Goal: Task Accomplishment & Management: Use online tool/utility

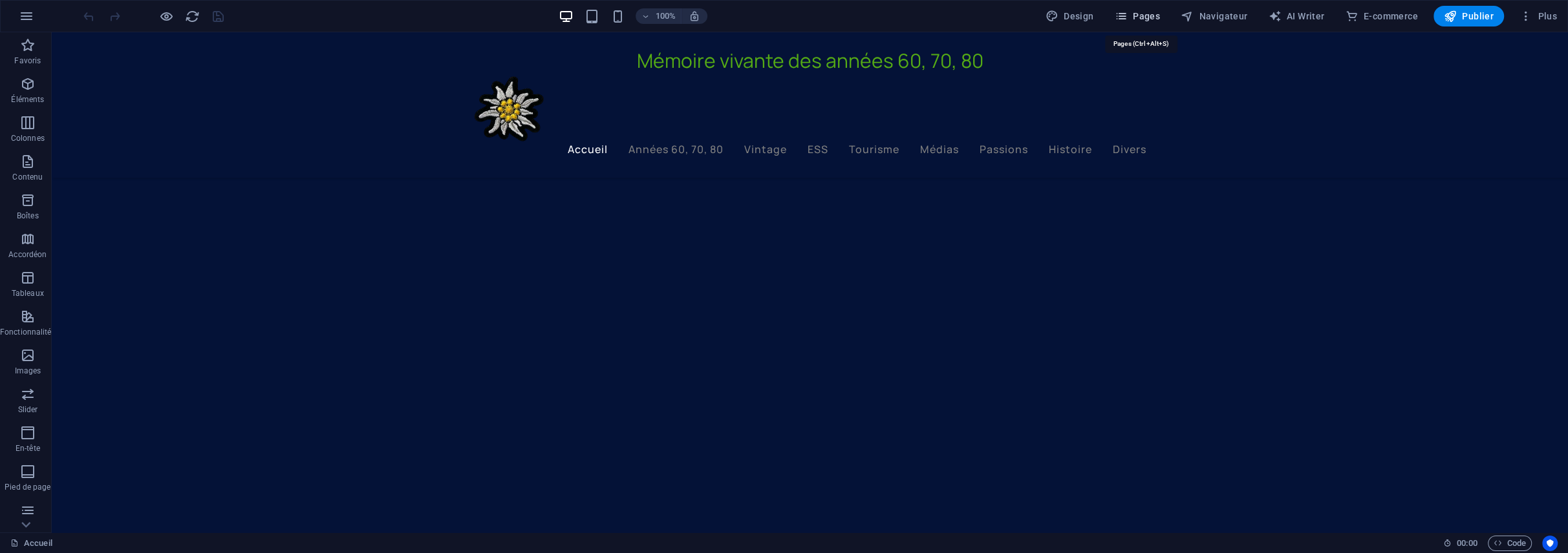
click at [1134, 12] on span "Pages" at bounding box center [1137, 16] width 45 height 13
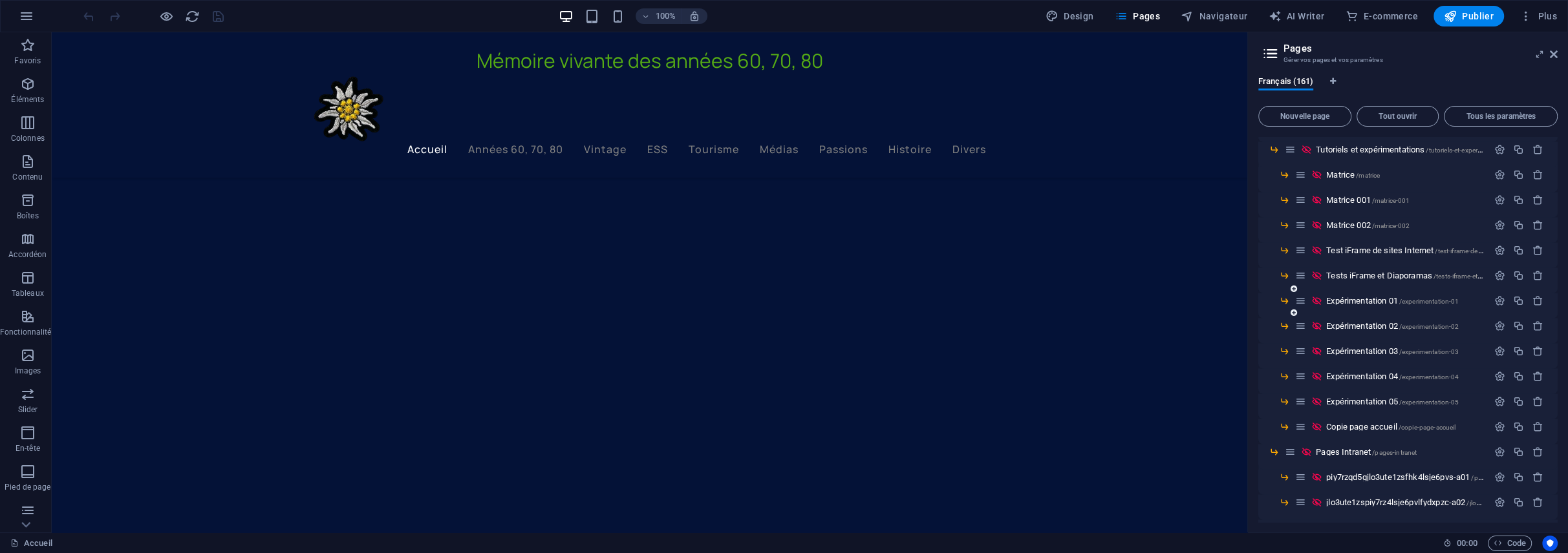
scroll to position [3682, 0]
click at [1380, 349] on span "Expérimentation 04 /experimentation-04" at bounding box center [1392, 353] width 132 height 10
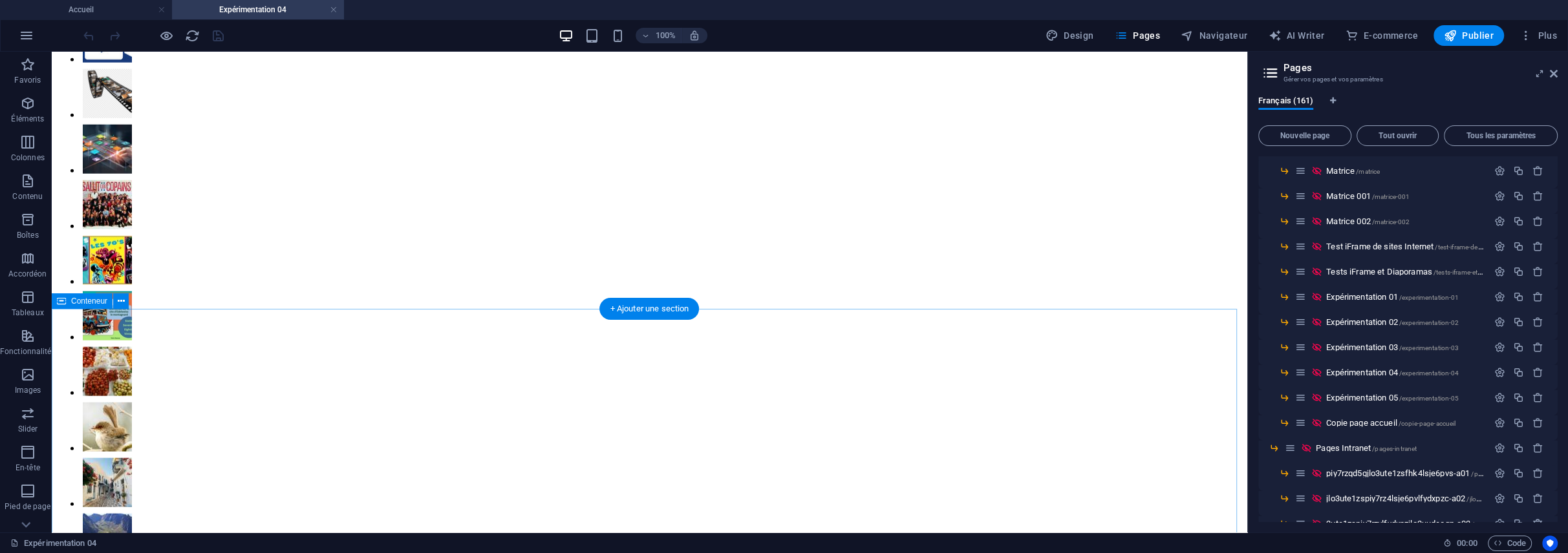
scroll to position [2385, 0]
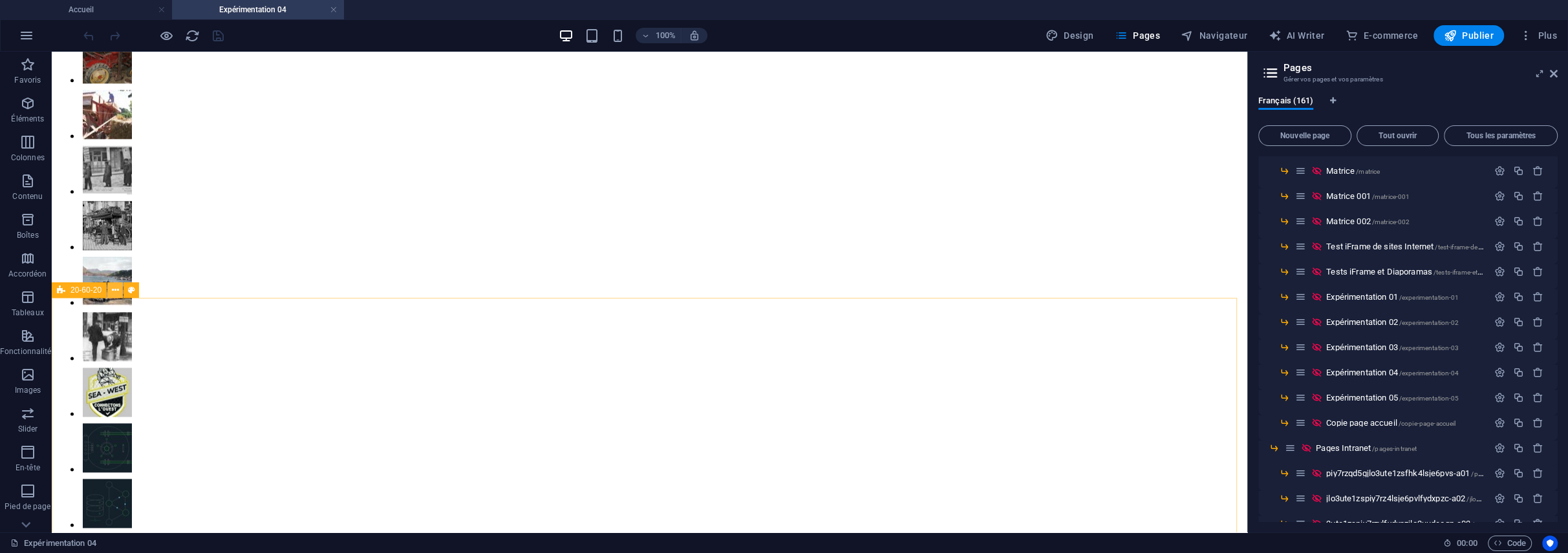
click at [116, 290] on icon at bounding box center [115, 290] width 7 height 13
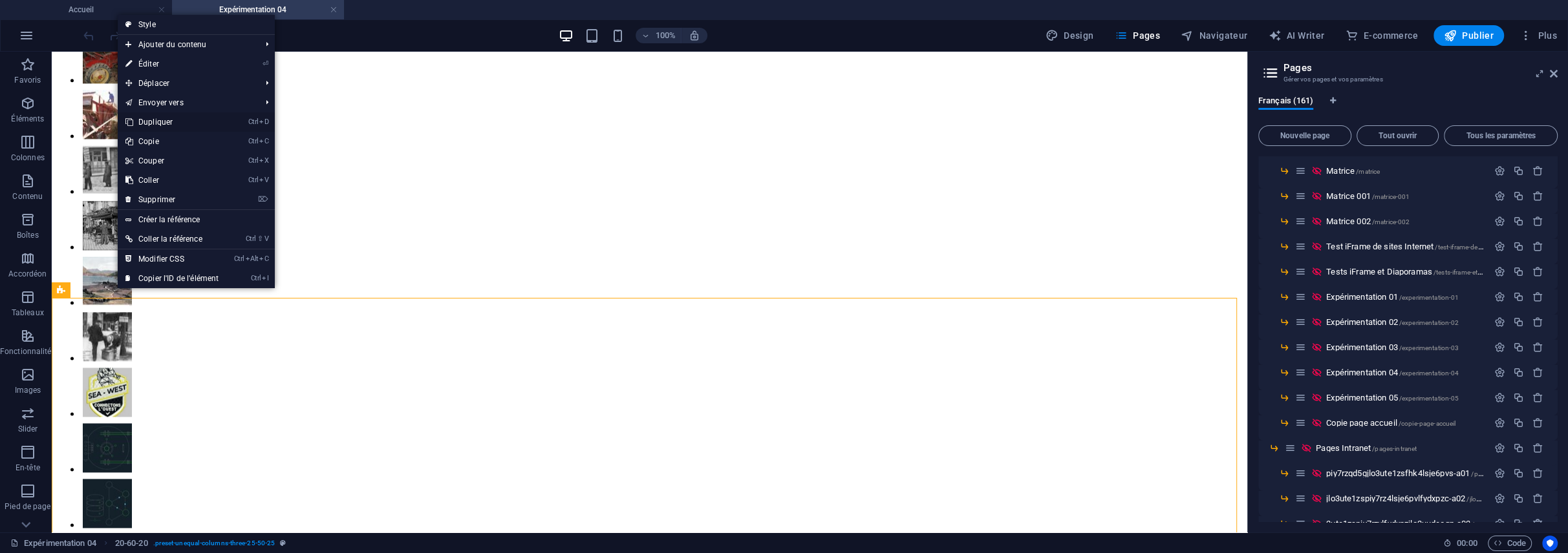
click at [151, 124] on link "Ctrl D Dupliquer" at bounding box center [172, 122] width 108 height 19
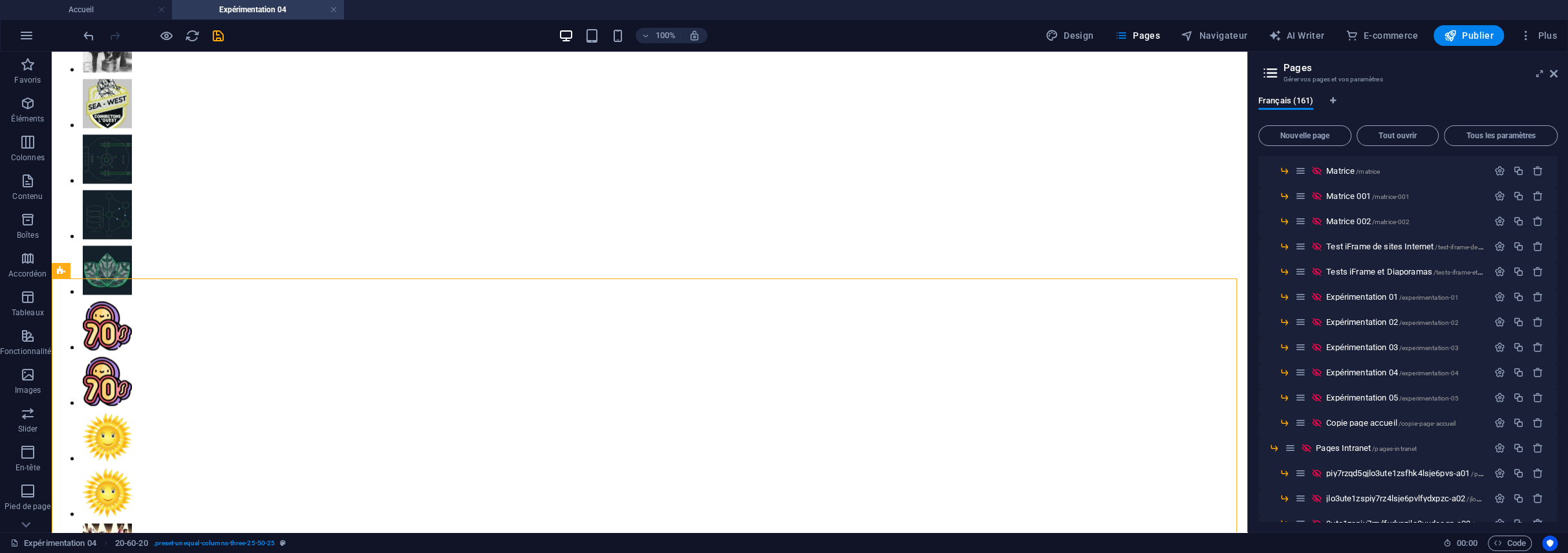
scroll to position [2697, 0]
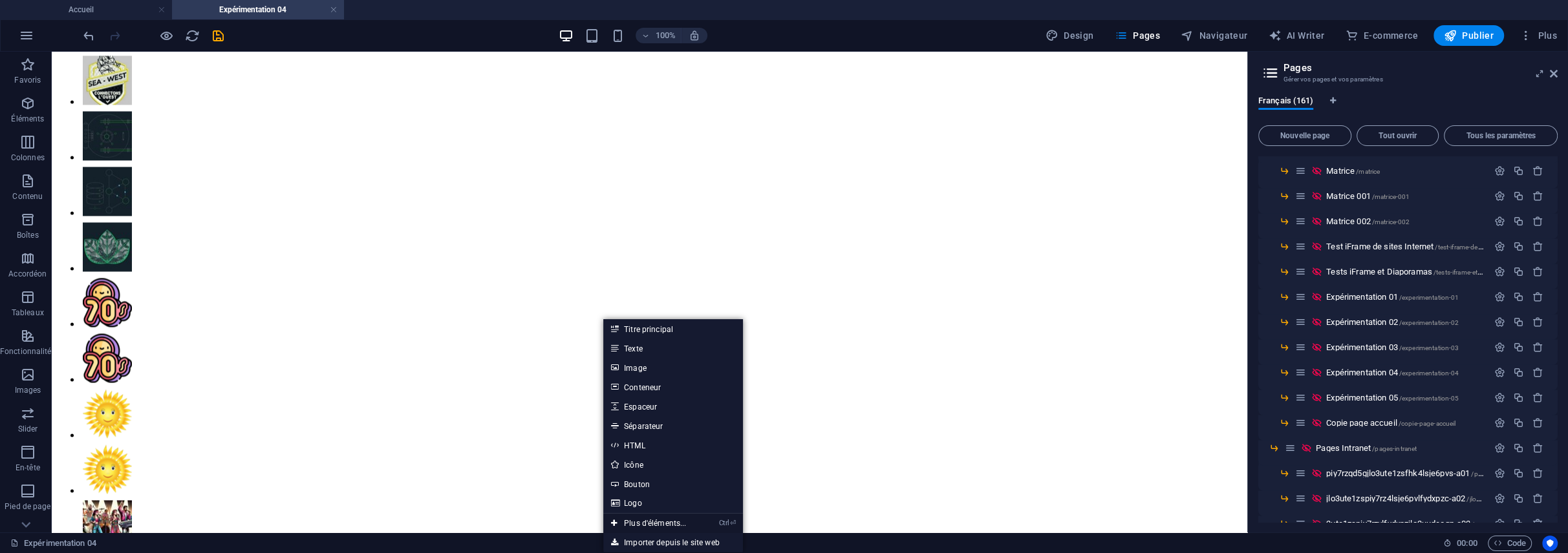
drag, startPoint x: 650, startPoint y: 522, endPoint x: 376, endPoint y: 470, distance: 278.9
click at [650, 522] on link "Ctrl ⏎ Plus d'éléments..." at bounding box center [648, 523] width 91 height 19
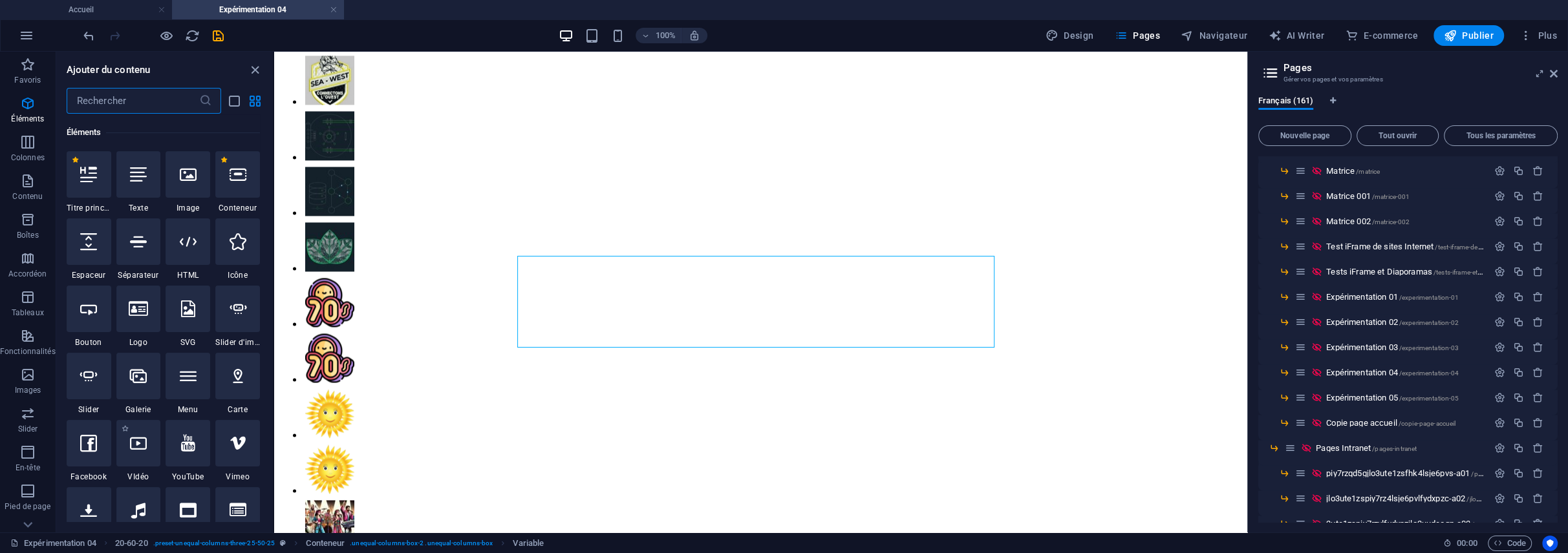
scroll to position [584, 0]
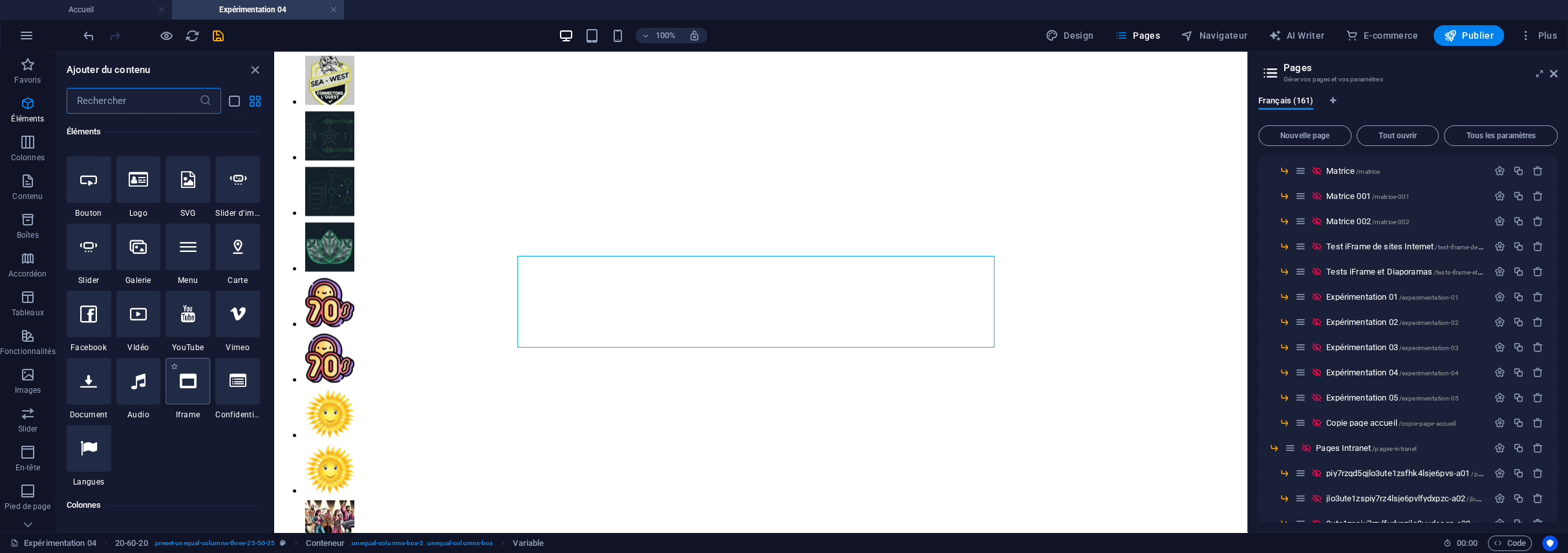
click at [183, 384] on icon at bounding box center [188, 381] width 17 height 17
select select "%"
select select "px"
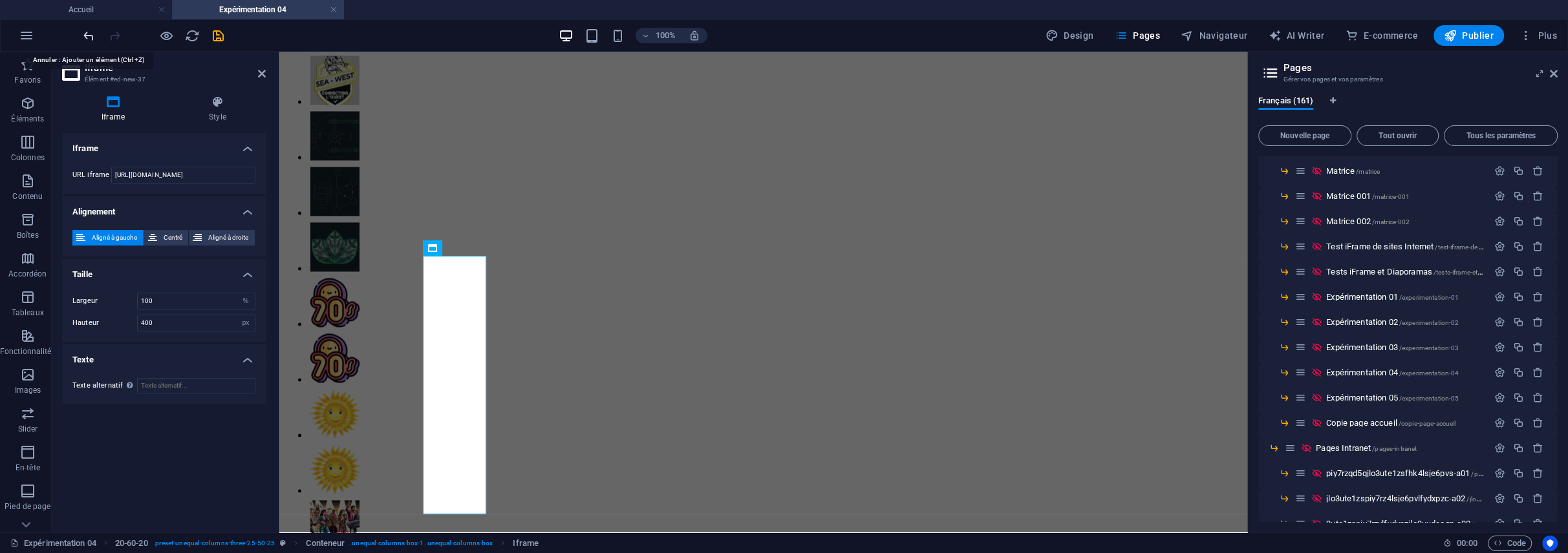
click at [95, 35] on icon "undo" at bounding box center [89, 36] width 15 height 15
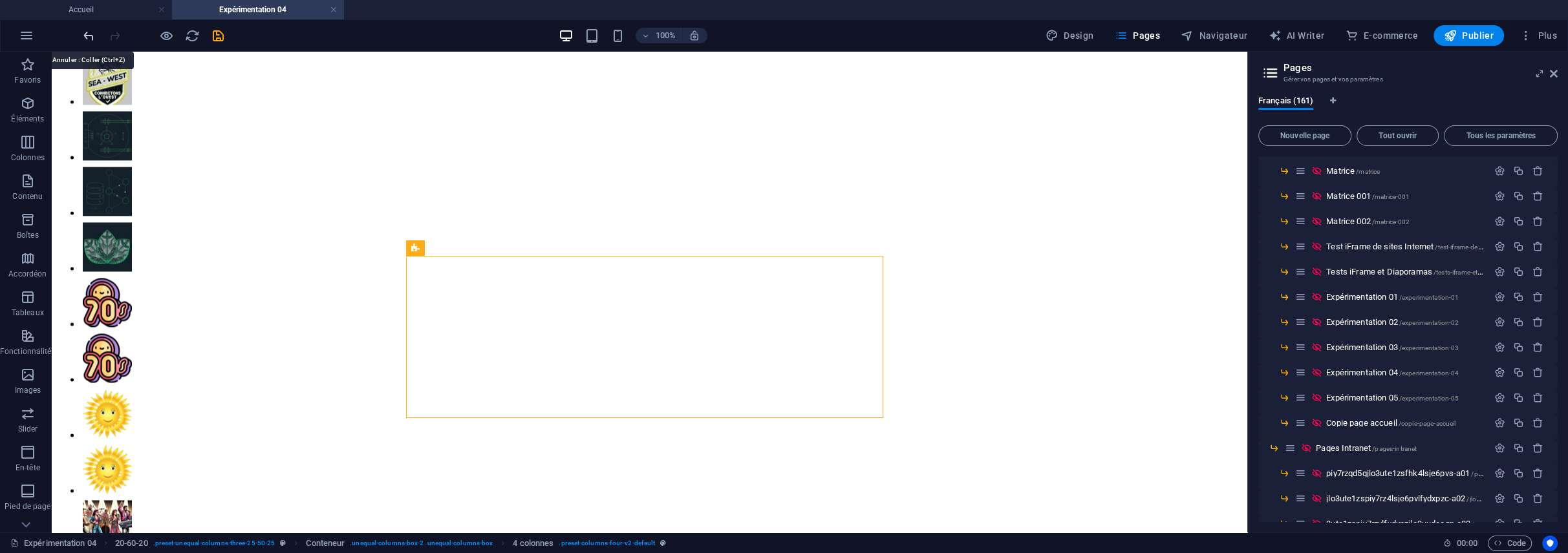
click at [84, 31] on icon "undo" at bounding box center [89, 36] width 15 height 15
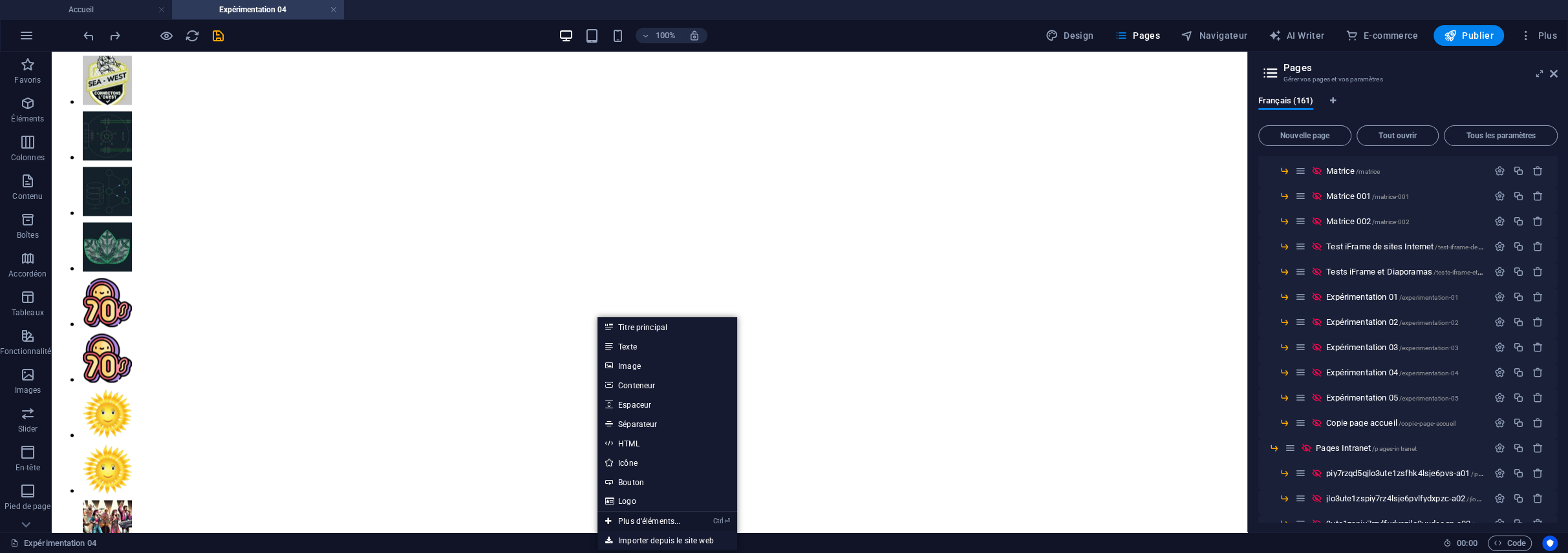
click at [658, 523] on link "Ctrl ⏎ Plus d'éléments..." at bounding box center [642, 521] width 91 height 19
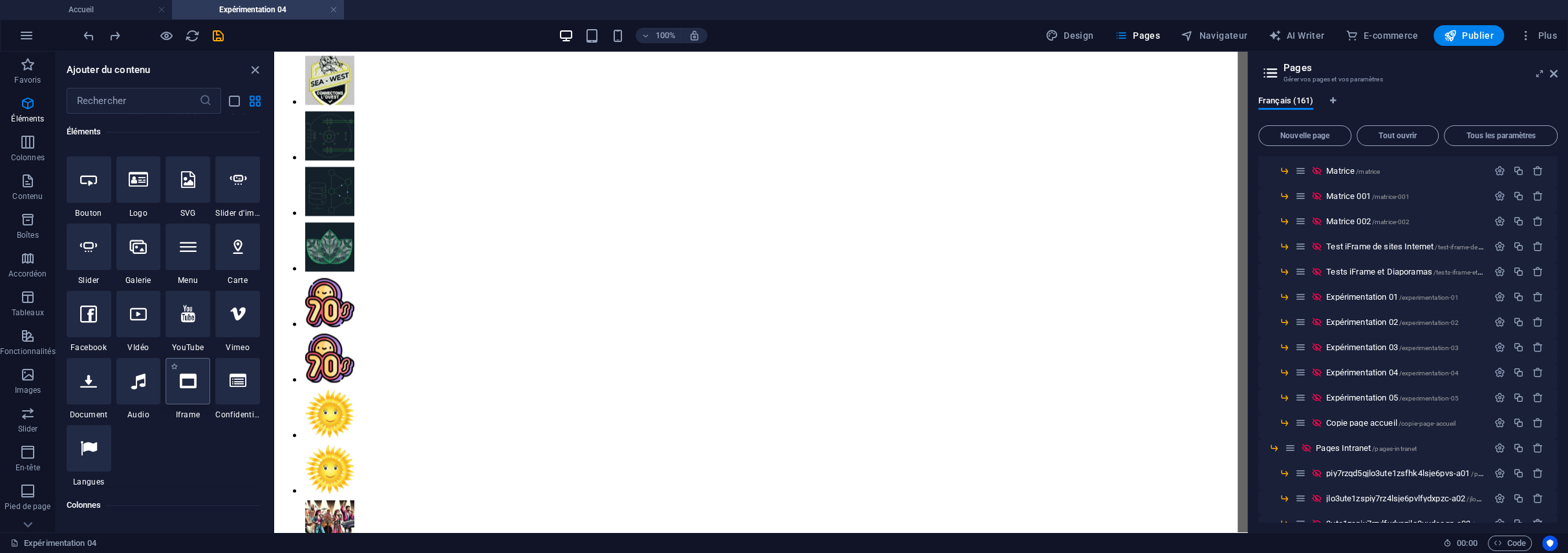
select select "%"
select select "px"
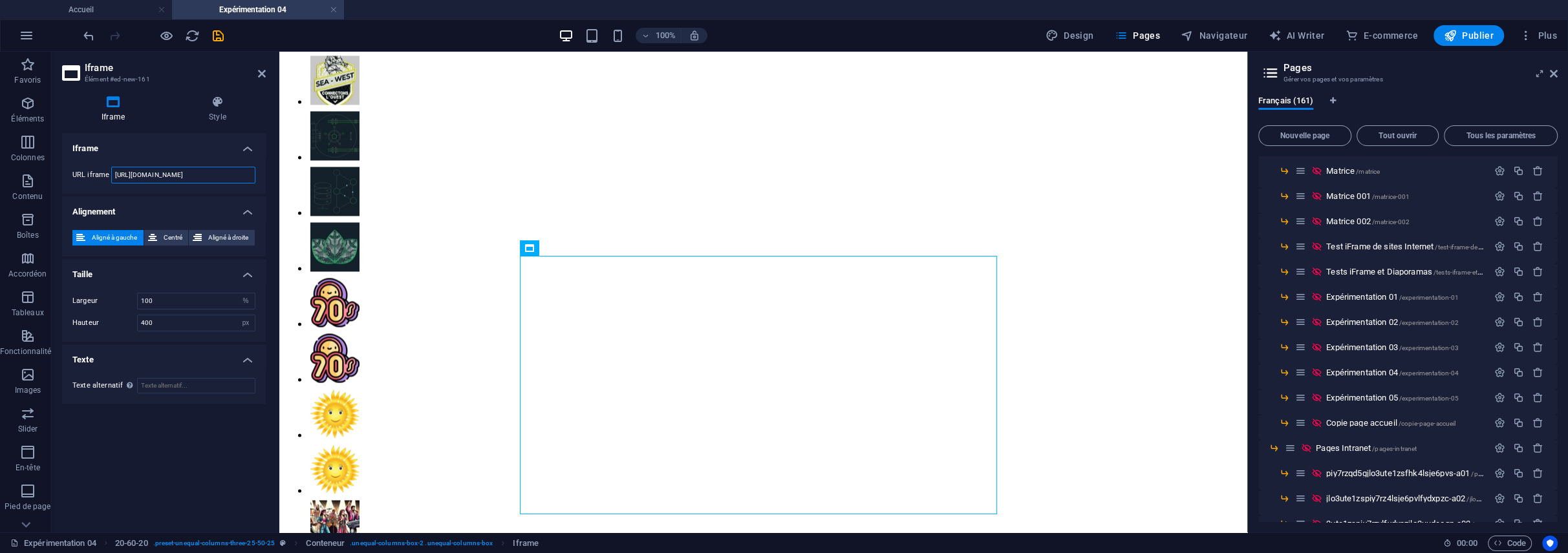
drag, startPoint x: 222, startPoint y: 175, endPoint x: 76, endPoint y: 171, distance: 146.1
click at [75, 171] on div "URL iframe [URL][DOMAIN_NAME]" at bounding box center [164, 175] width 183 height 17
paste input "[DOMAIN_NAME][URL]"
type input "[URL][DOMAIN_NAME]"
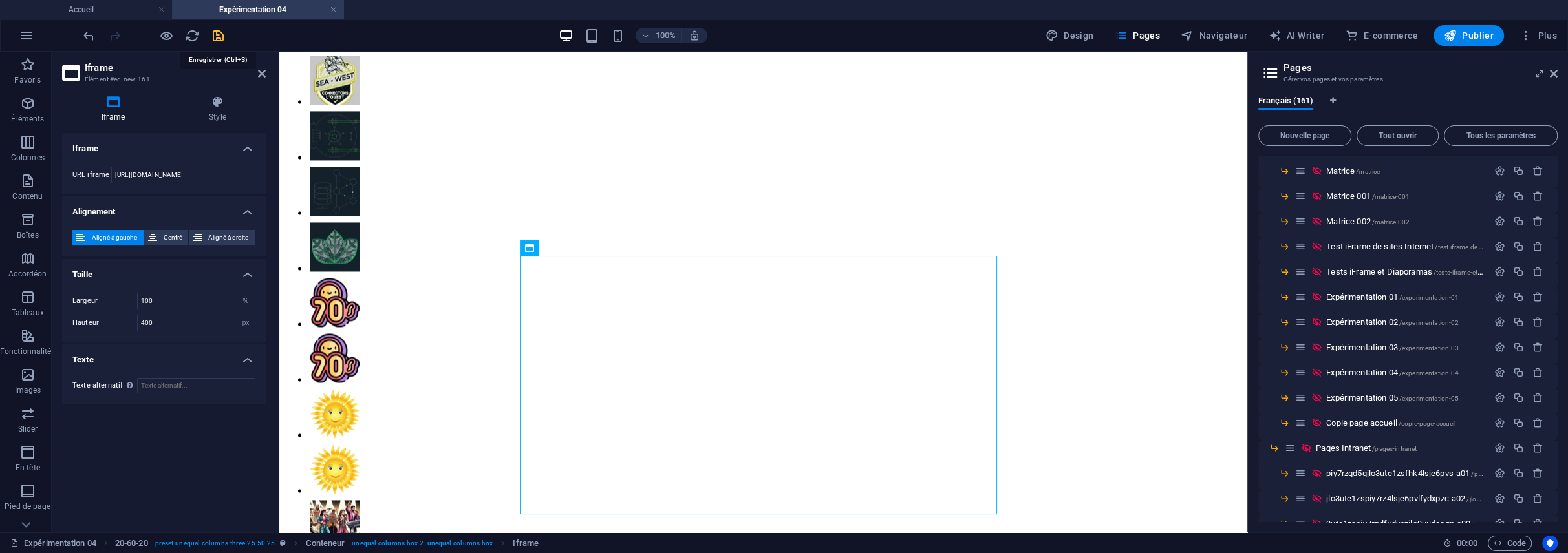
scroll to position [0, 0]
click at [215, 31] on icon "save" at bounding box center [218, 36] width 15 height 15
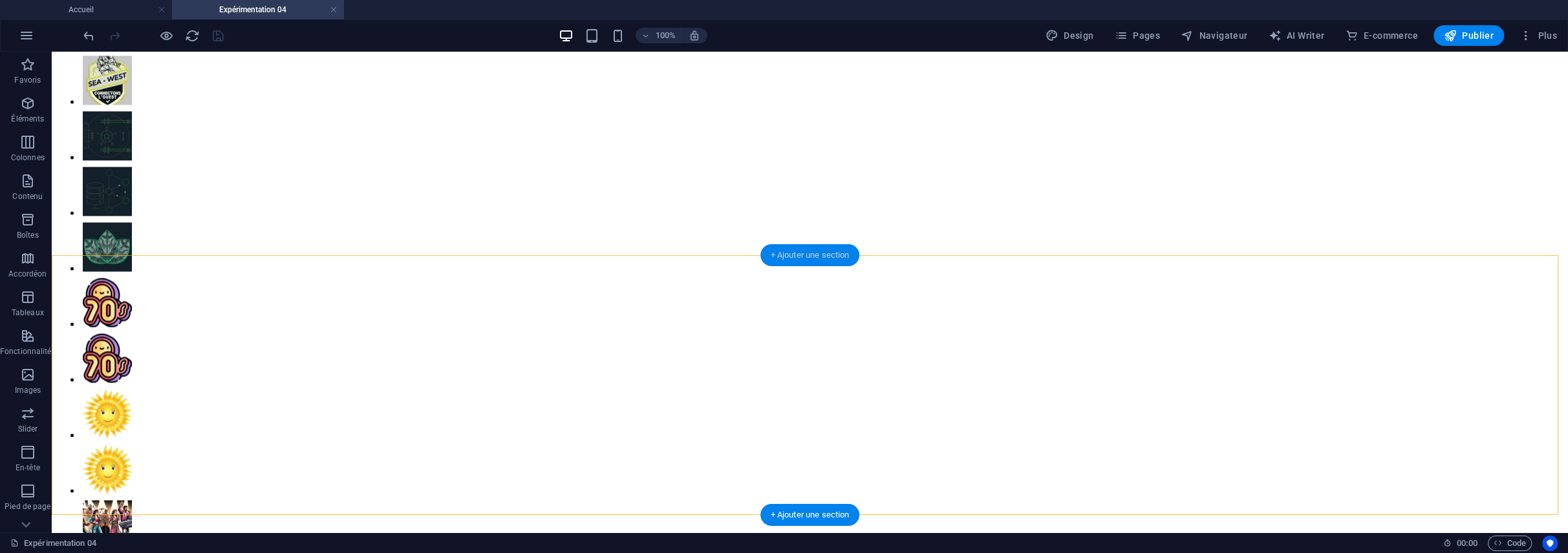
click at [803, 255] on div "+ Ajouter une section" at bounding box center [811, 255] width 100 height 22
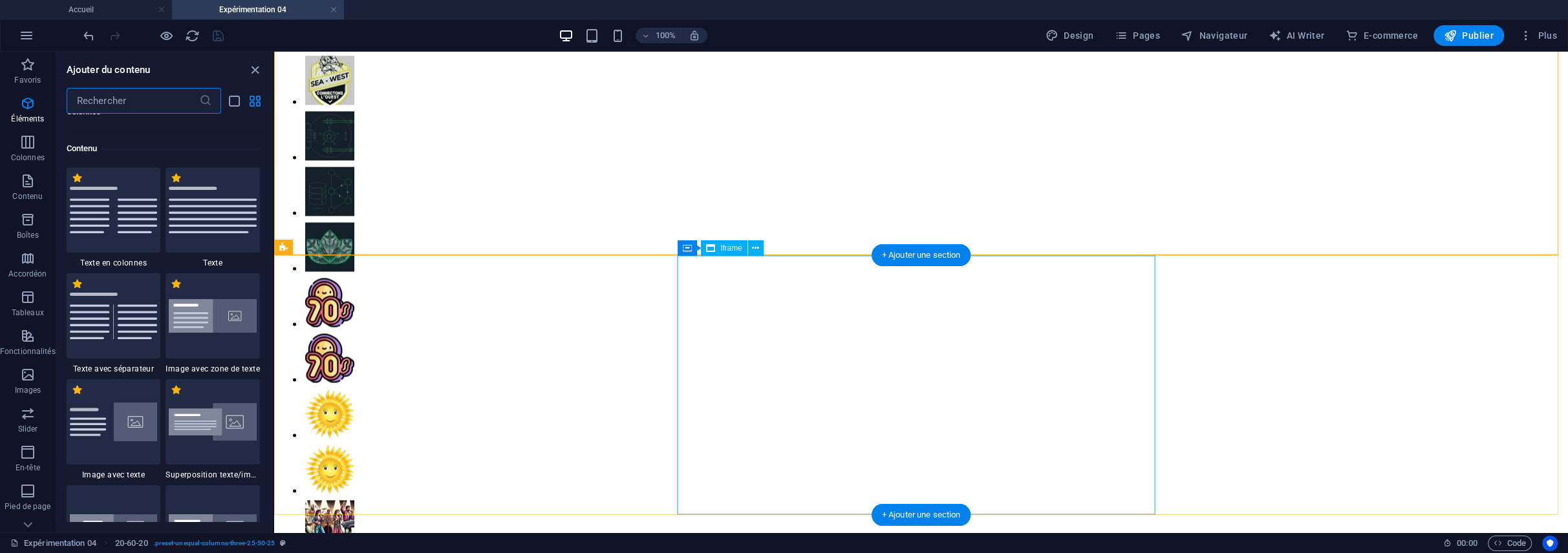
scroll to position [2579, 0]
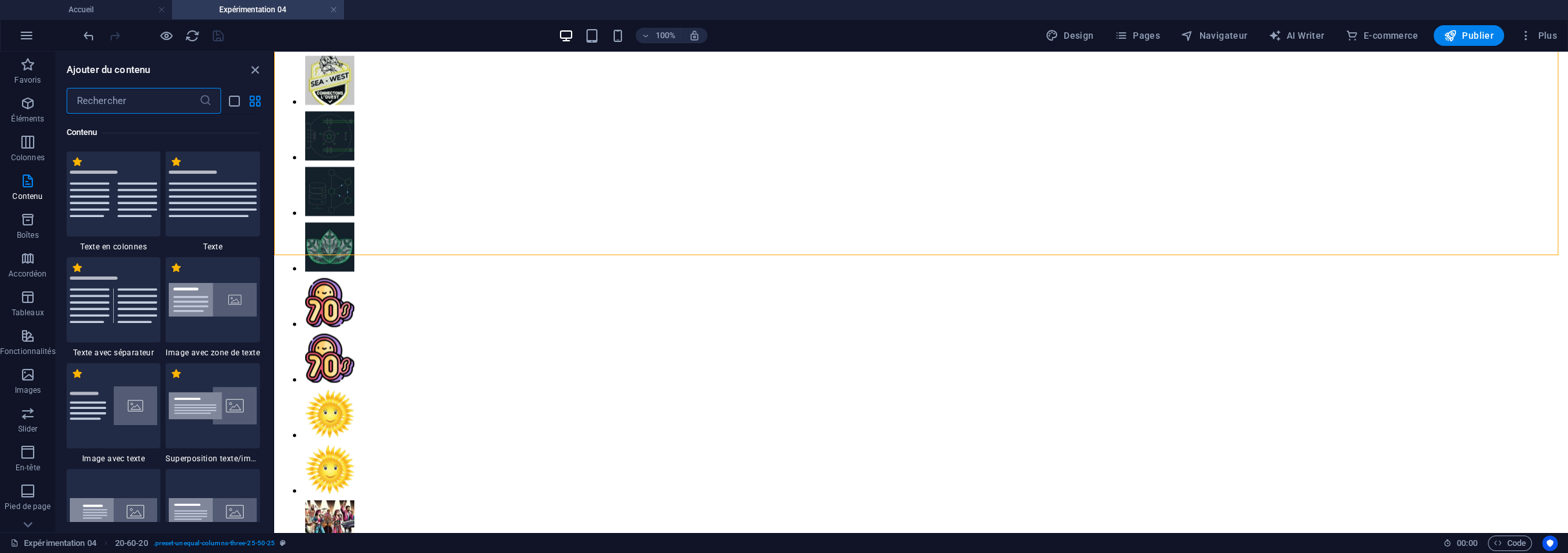
click at [163, 100] on input "text" at bounding box center [132, 100] width 132 height 26
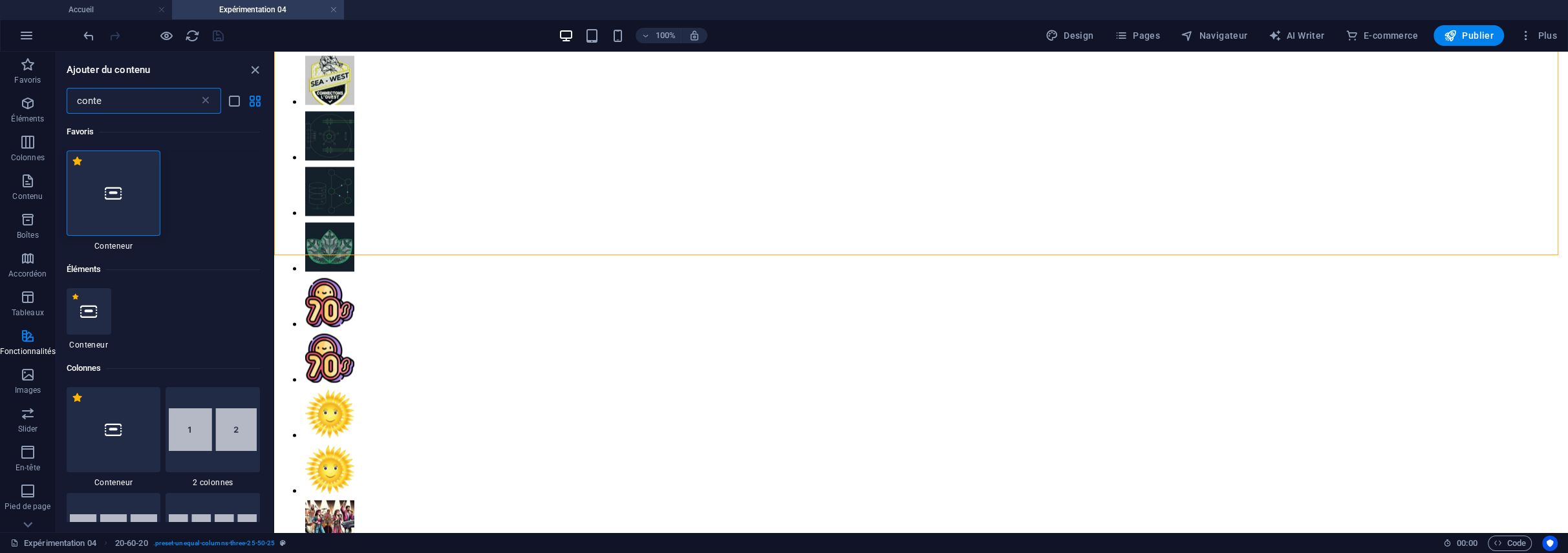
scroll to position [0, 0]
type input "conte"
click at [126, 196] on div at bounding box center [114, 193] width 94 height 85
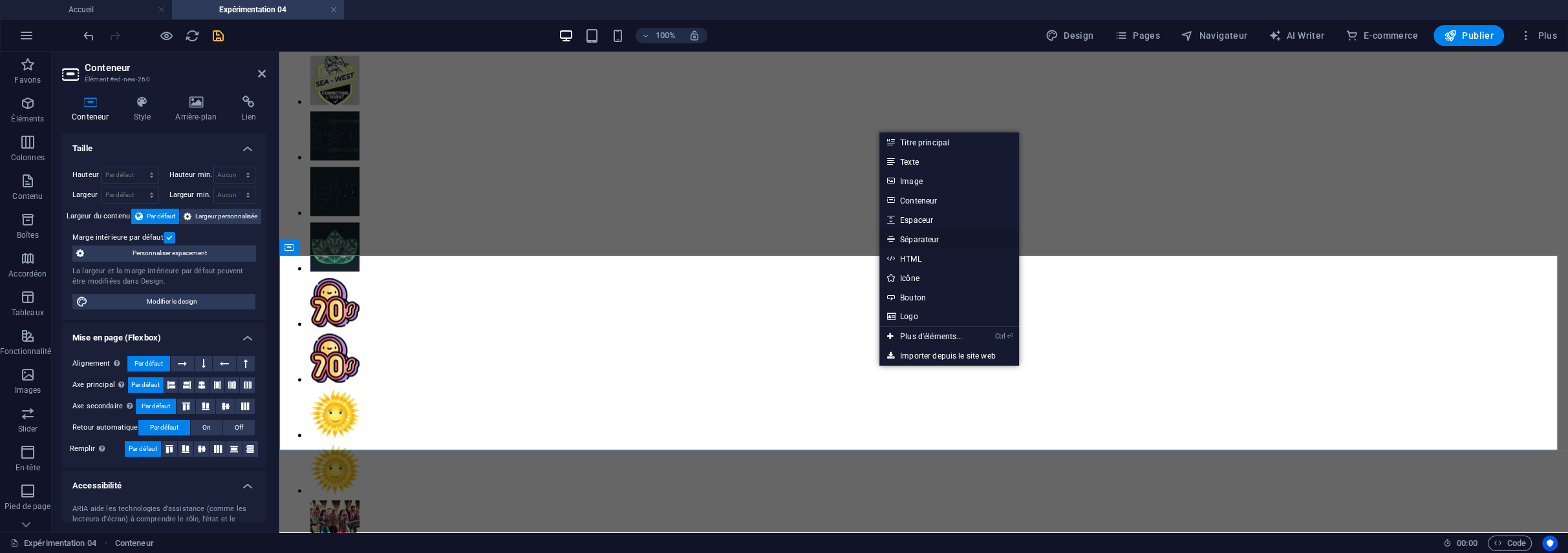
click at [927, 239] on link "Séparateur" at bounding box center [949, 239] width 140 height 19
select select "%"
select select "px"
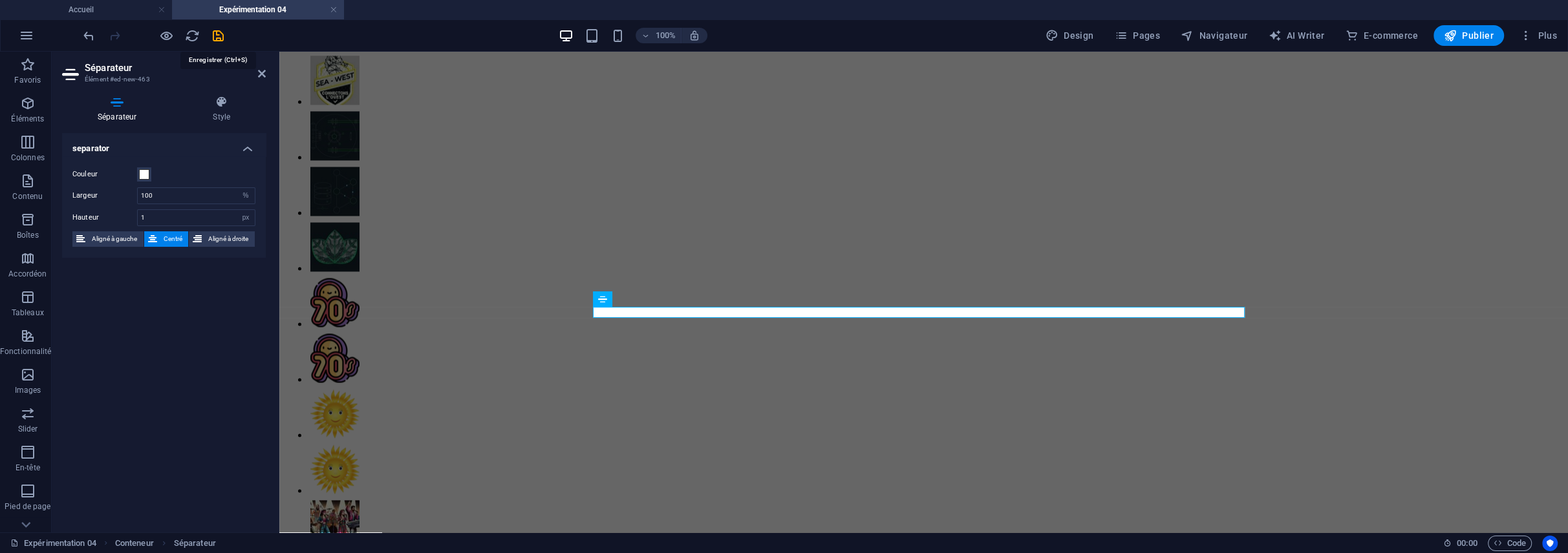
click at [218, 30] on icon "save" at bounding box center [218, 36] width 15 height 15
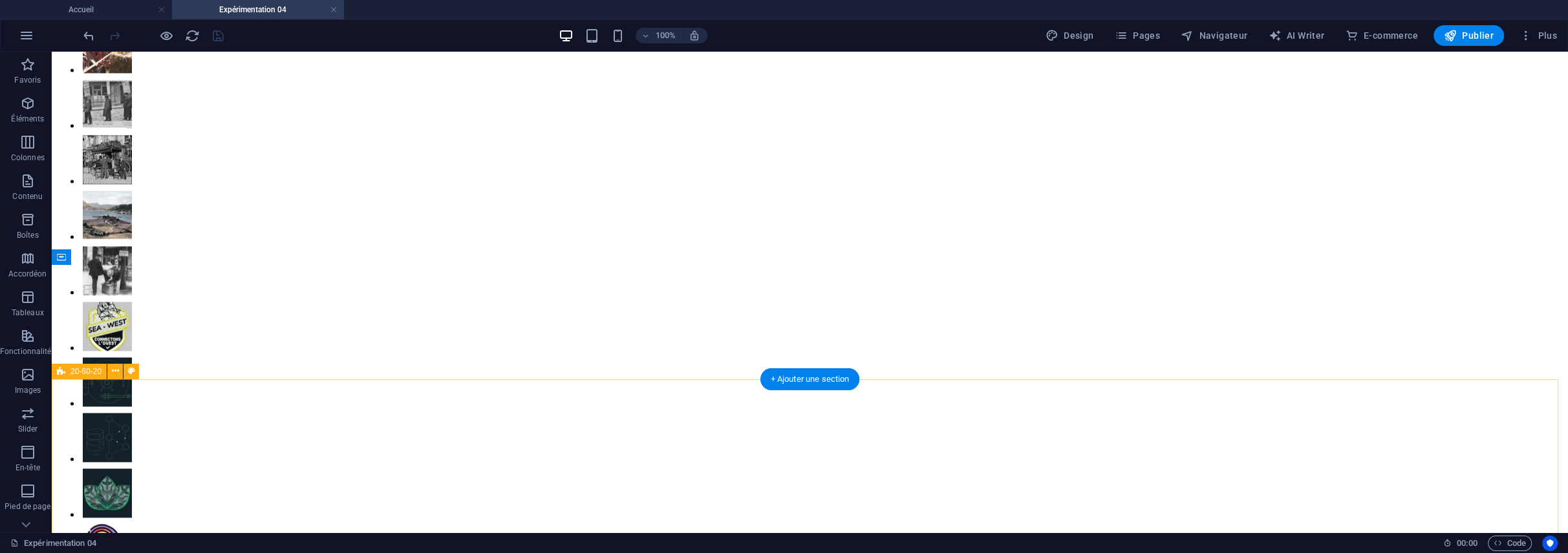
scroll to position [2826, 0]
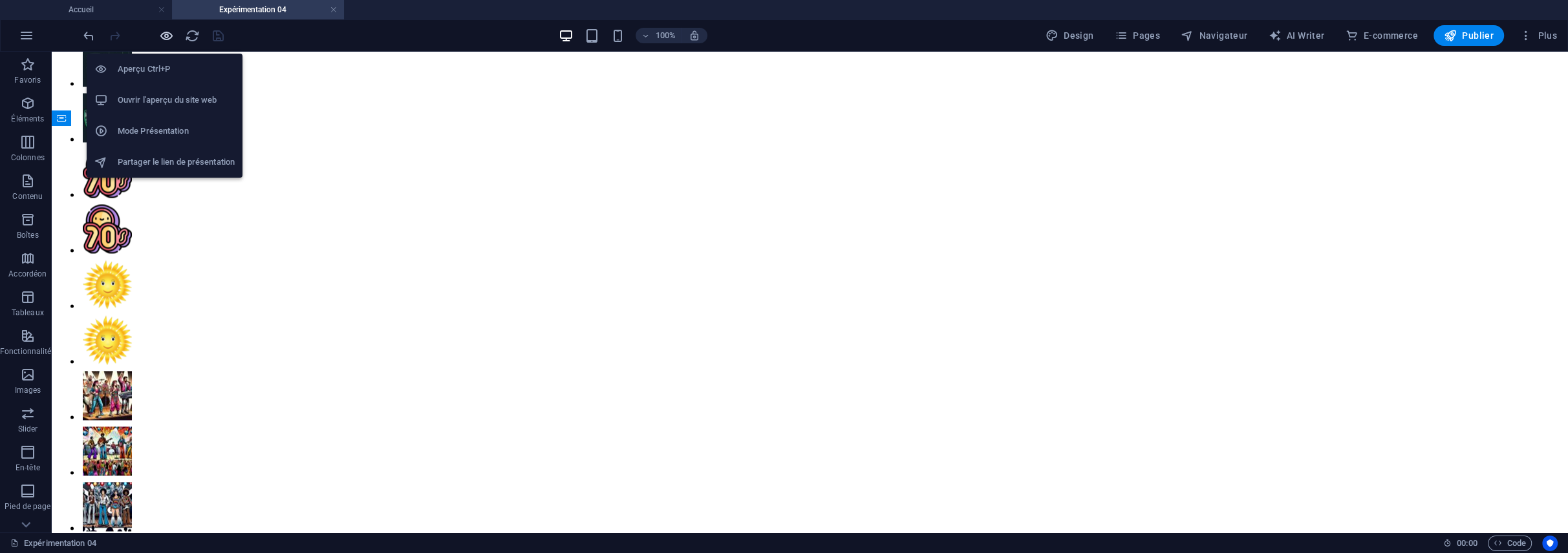
click at [166, 31] on icon "button" at bounding box center [166, 36] width 15 height 15
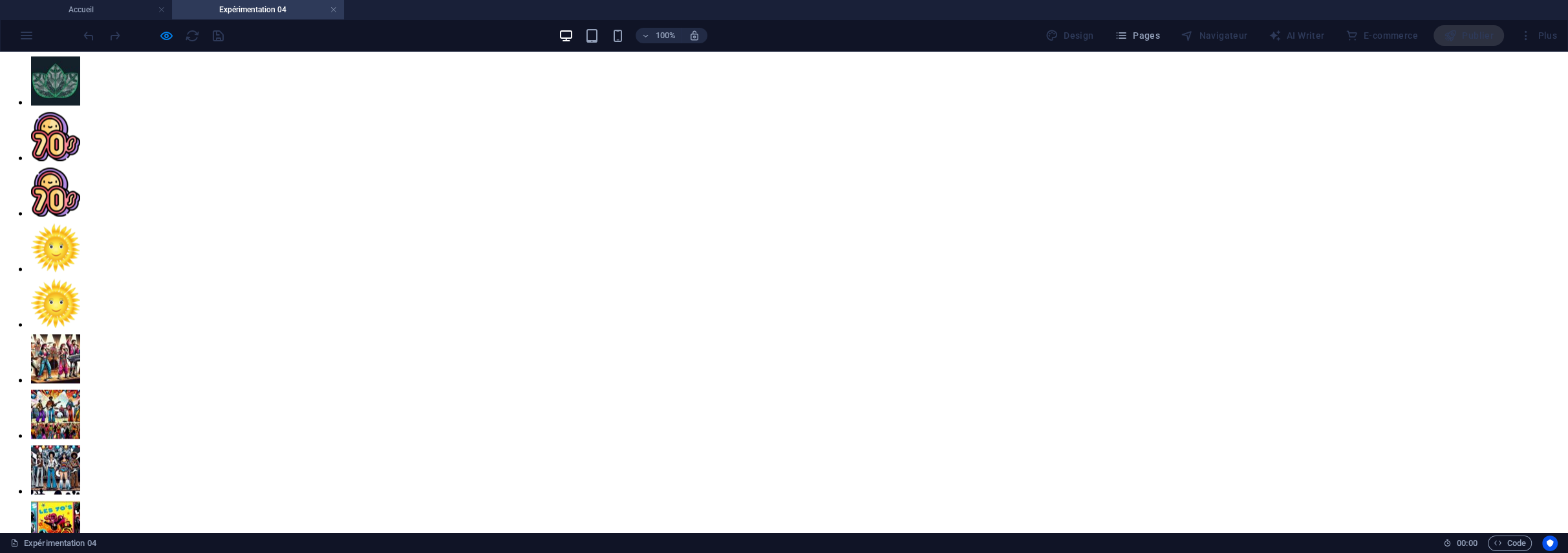
scroll to position [2734, 0]
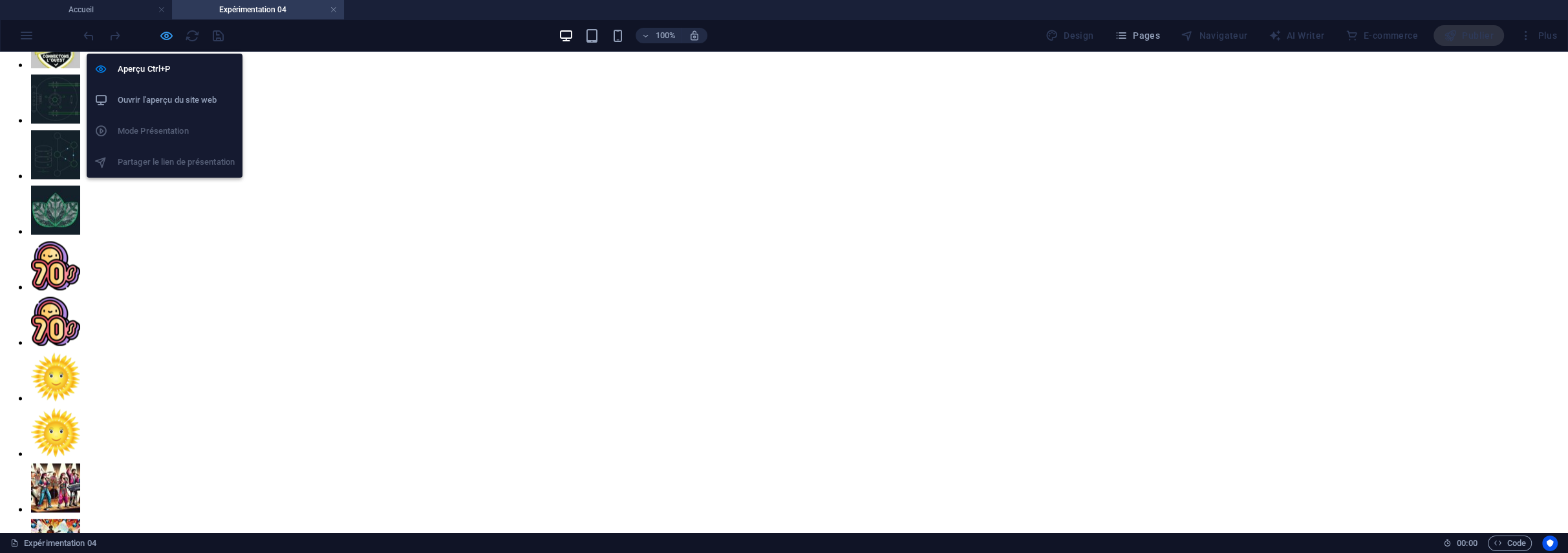
click at [164, 38] on icon "button" at bounding box center [166, 36] width 15 height 15
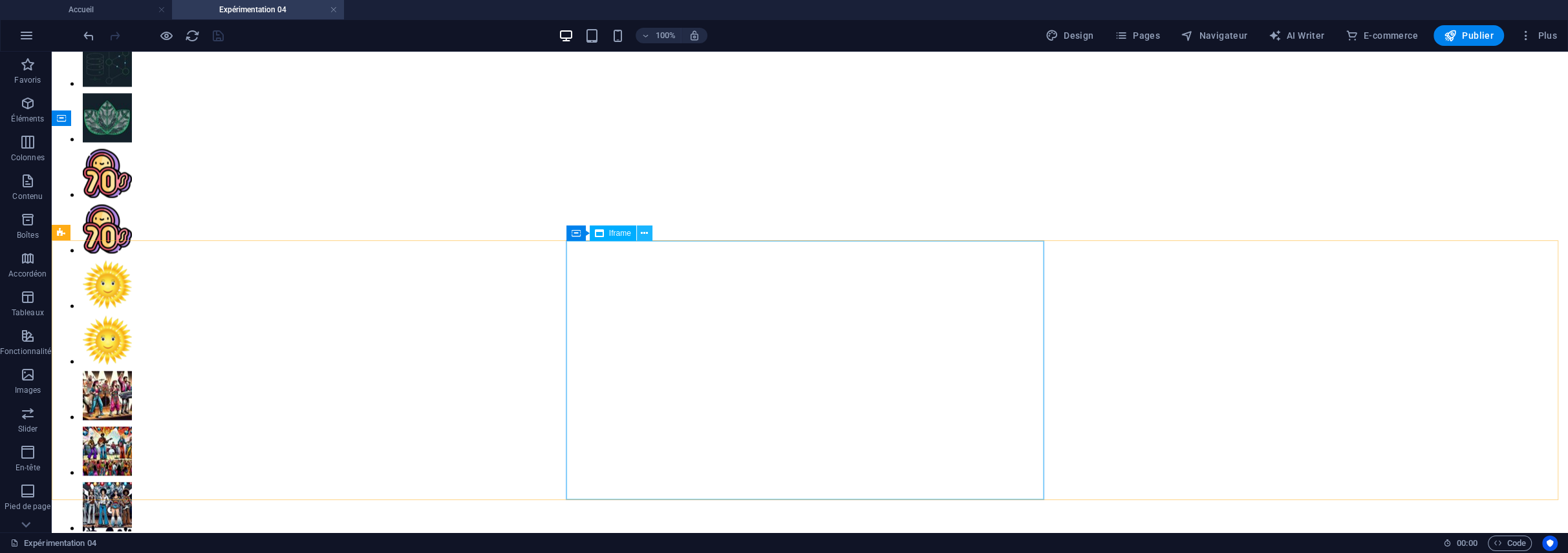
click at [641, 230] on icon at bounding box center [644, 233] width 7 height 13
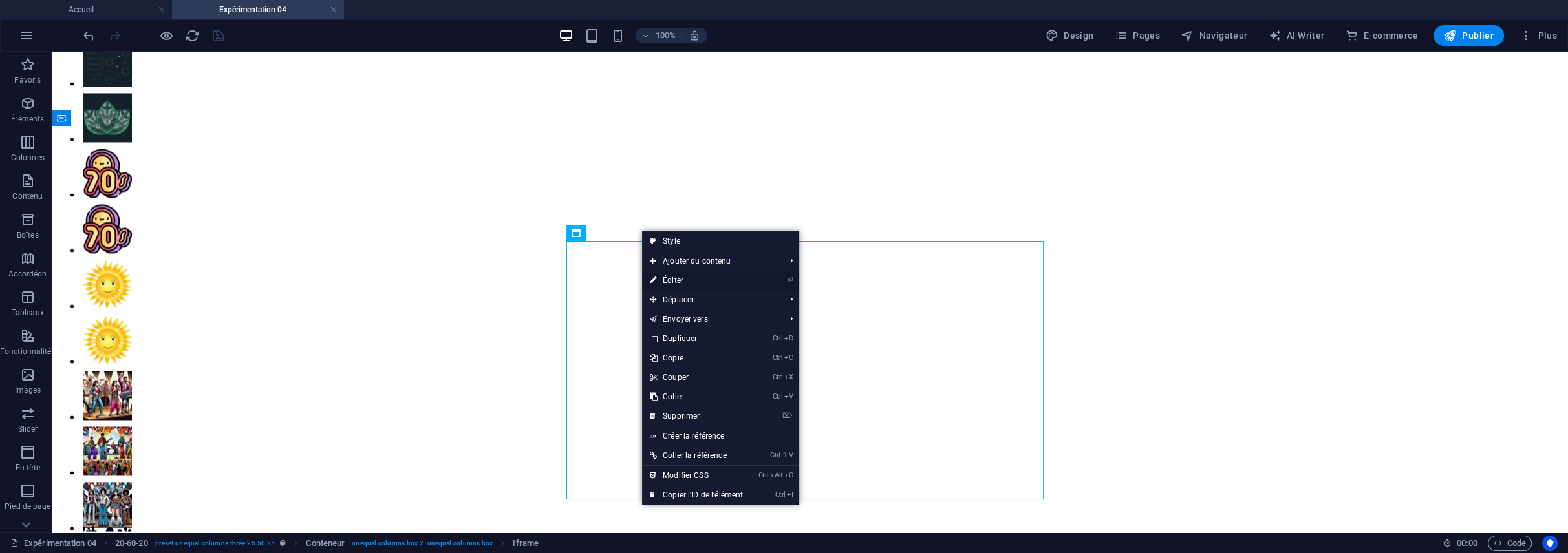
click at [668, 278] on link "⏎ Éditer" at bounding box center [696, 280] width 108 height 19
select select "%"
select select "px"
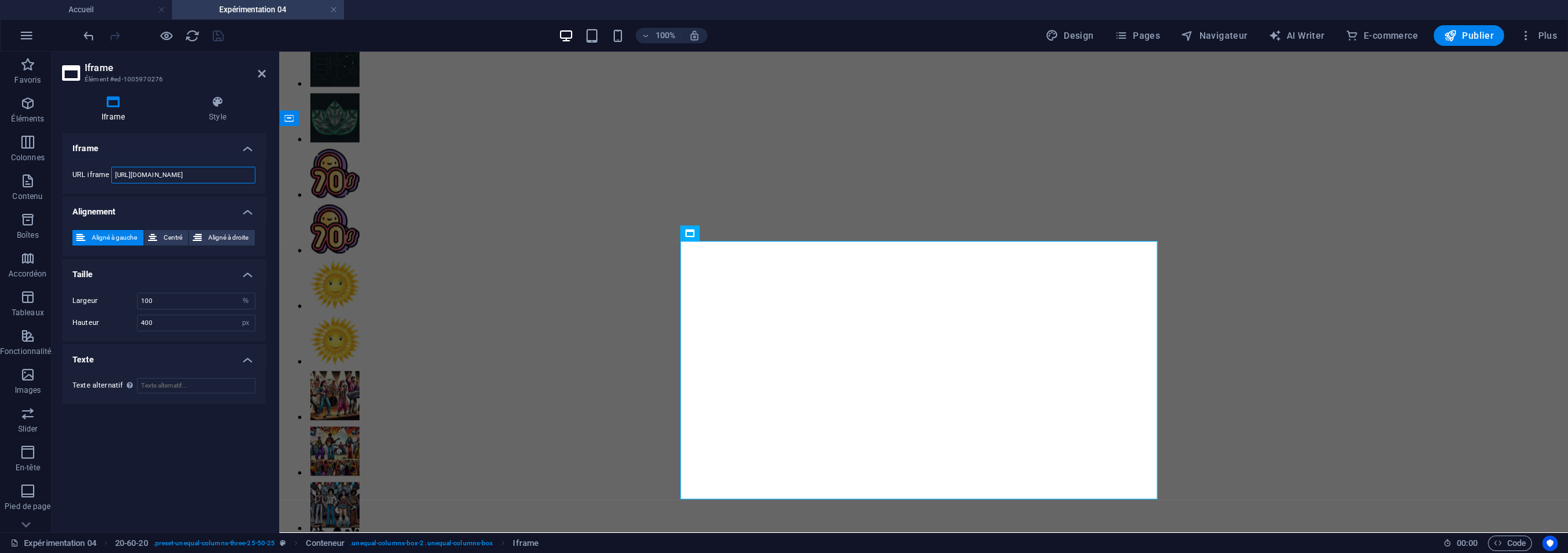
scroll to position [0, 360]
drag, startPoint x: 114, startPoint y: 174, endPoint x: 260, endPoint y: 173, distance: 146.0
click at [260, 173] on div "URL iframe [URL][DOMAIN_NAME]" at bounding box center [164, 175] width 203 height 37
paste input "3"
type input "[URL][DOMAIN_NAME]"
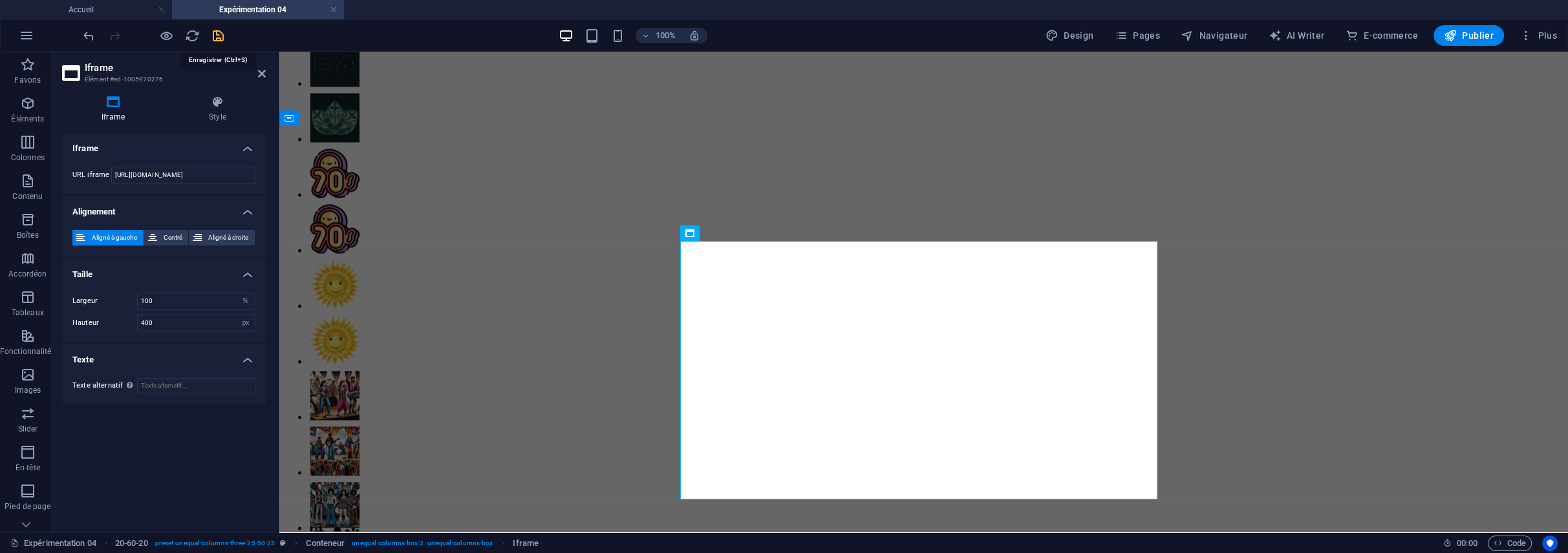
scroll to position [0, 0]
click at [223, 35] on icon "save" at bounding box center [218, 36] width 15 height 15
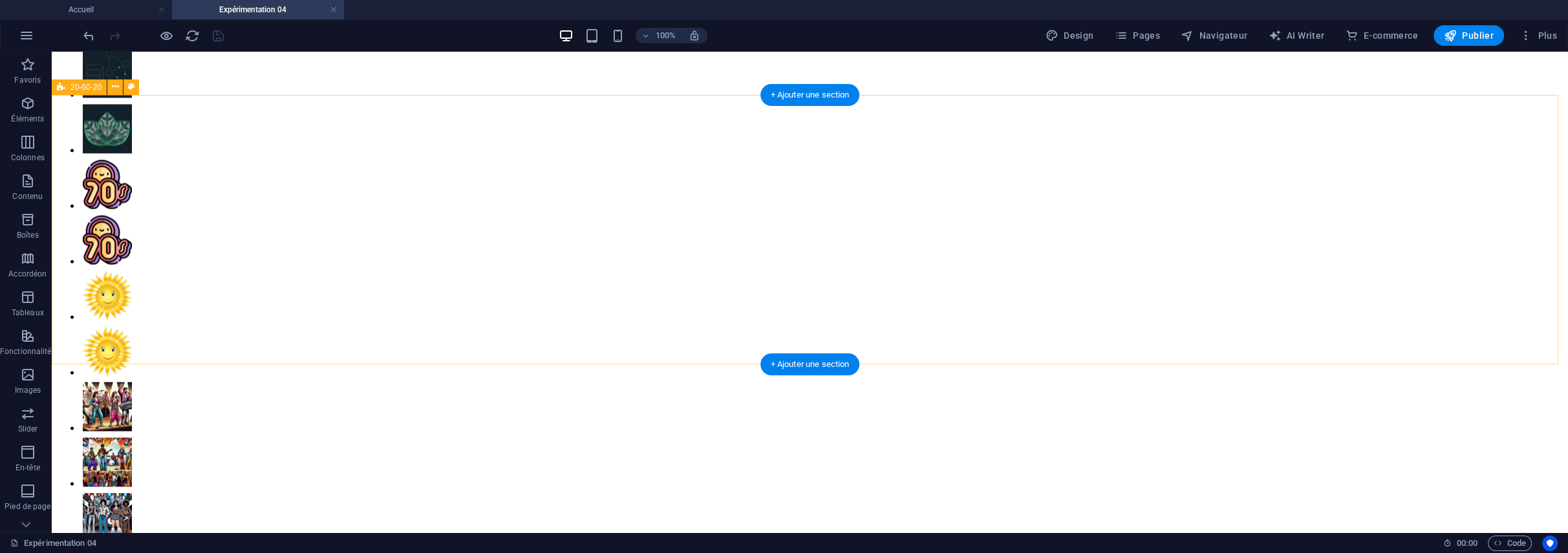
scroll to position [2843, 0]
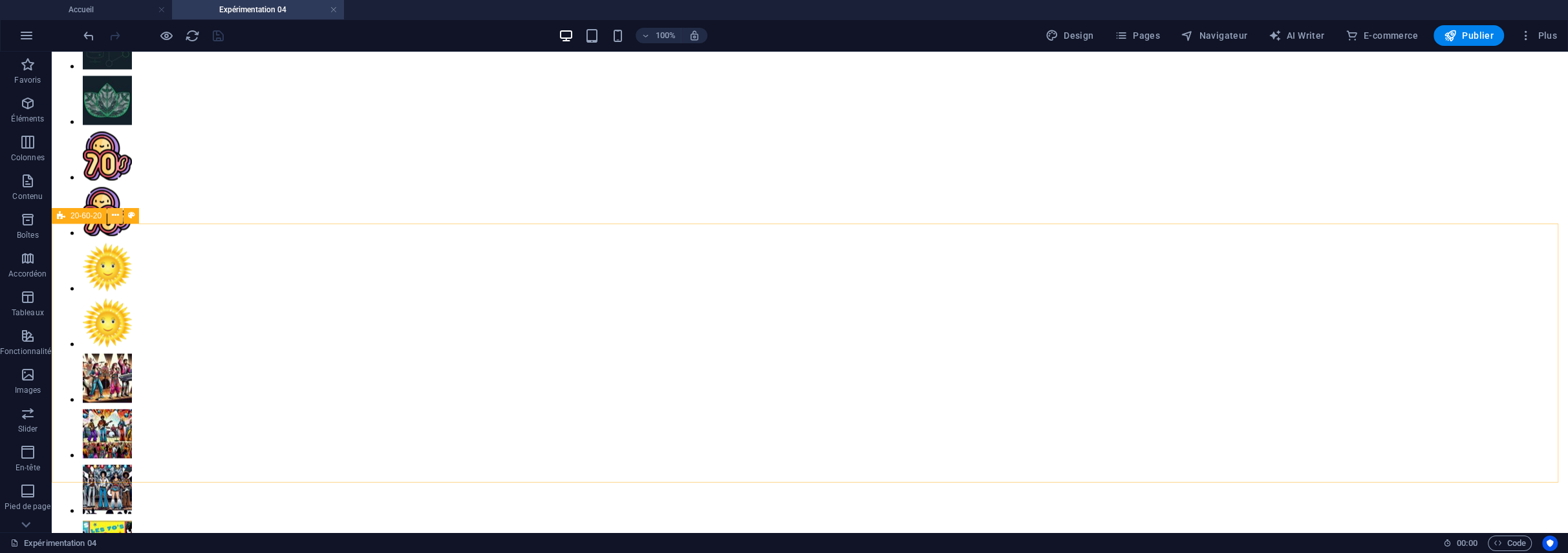
click at [114, 214] on icon at bounding box center [115, 215] width 7 height 13
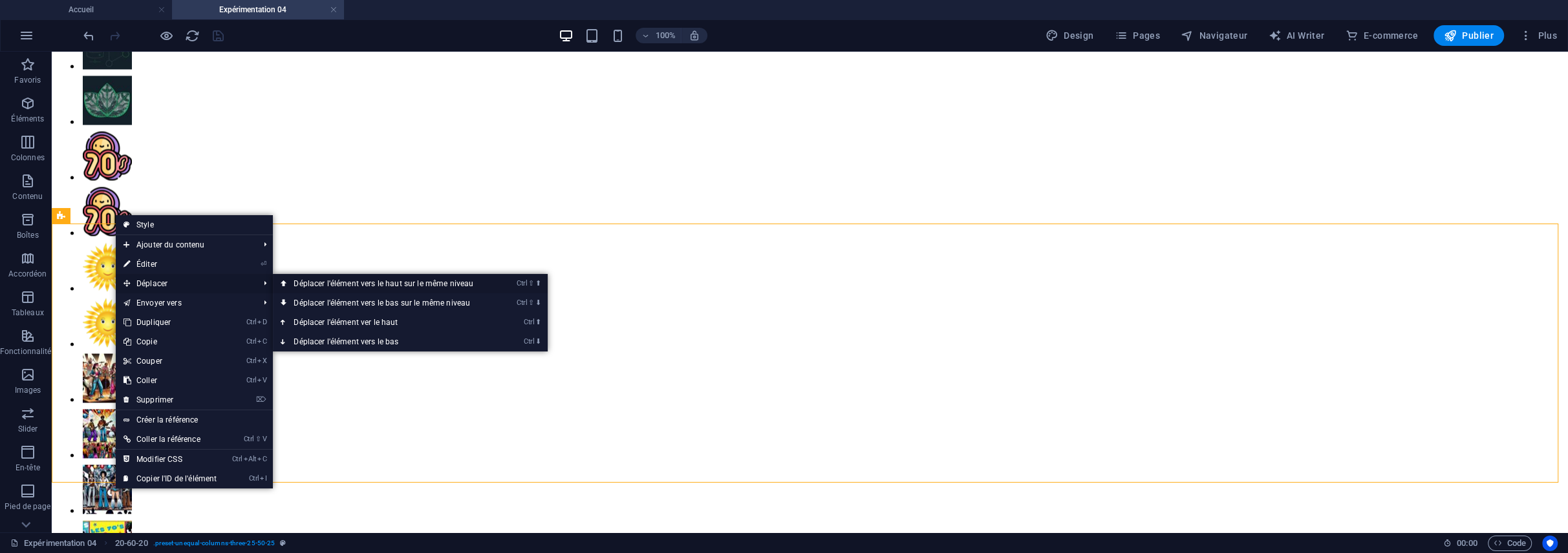
click at [301, 279] on link "Ctrl ⇧ ⬆ Déplacer l'élément vers le haut sur le même niveau" at bounding box center [386, 283] width 226 height 19
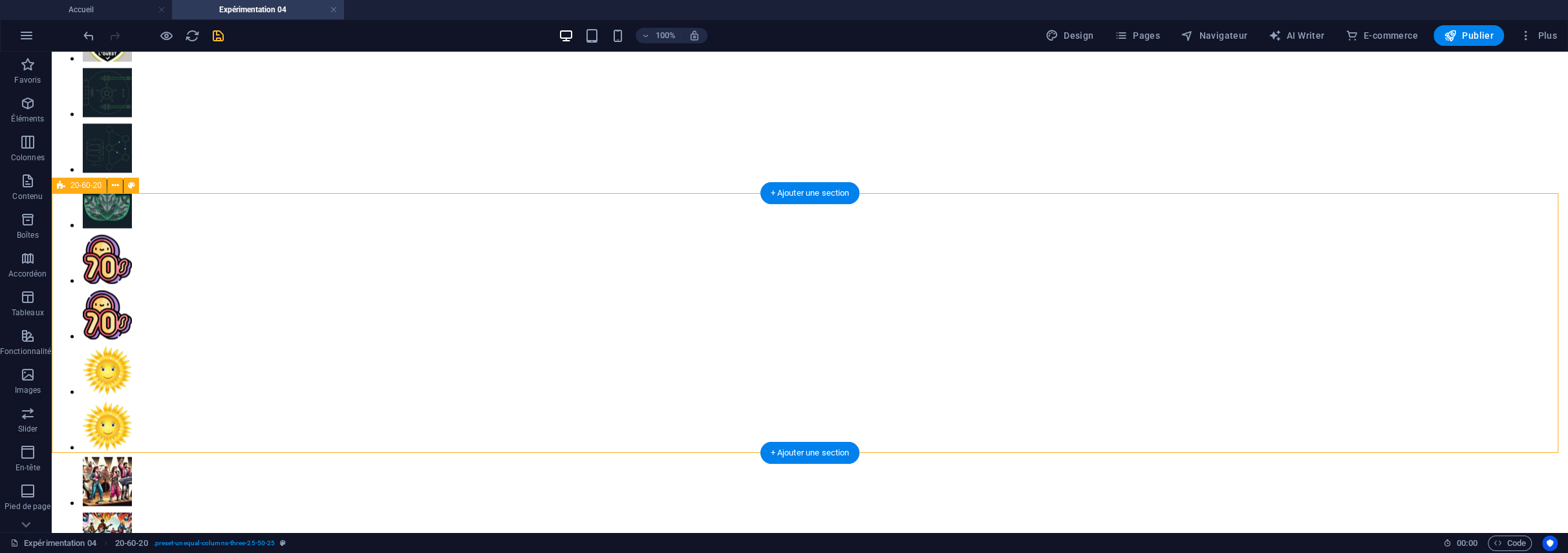
scroll to position [2714, 0]
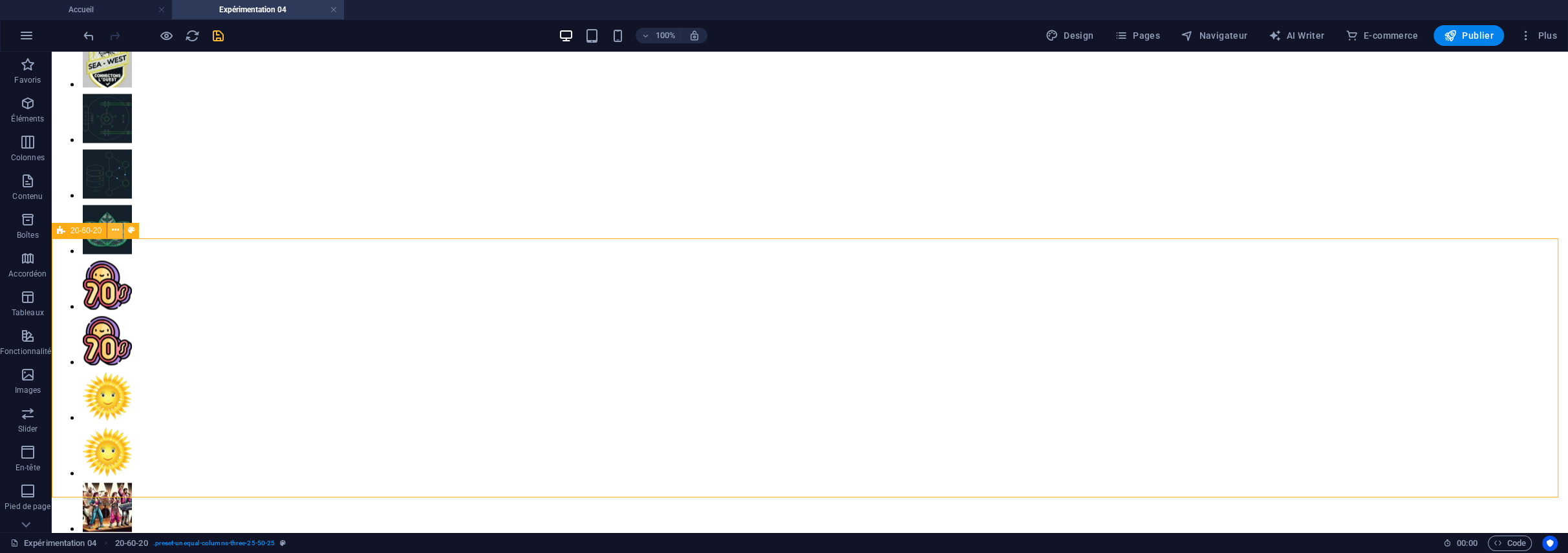
click at [115, 233] on icon at bounding box center [115, 230] width 7 height 13
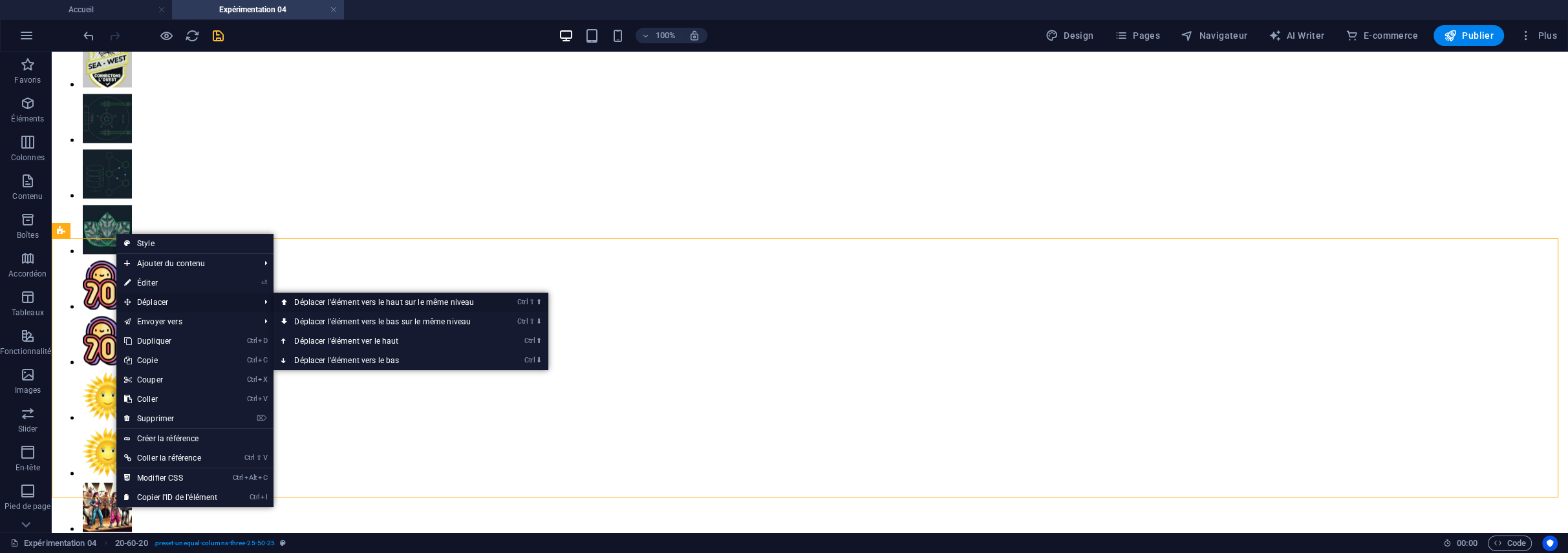
click at [330, 302] on link "Ctrl ⇧ ⬆ Déplacer l'élément vers le haut sur le même niveau" at bounding box center [386, 302] width 226 height 19
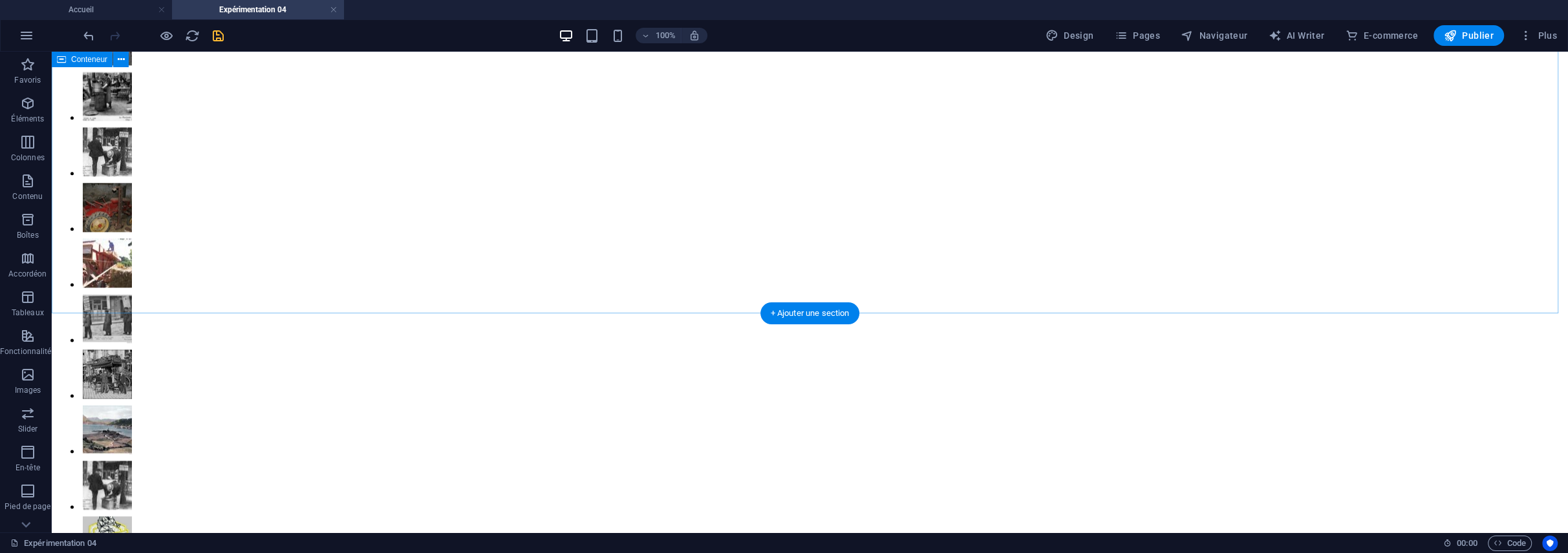
scroll to position [2262, 0]
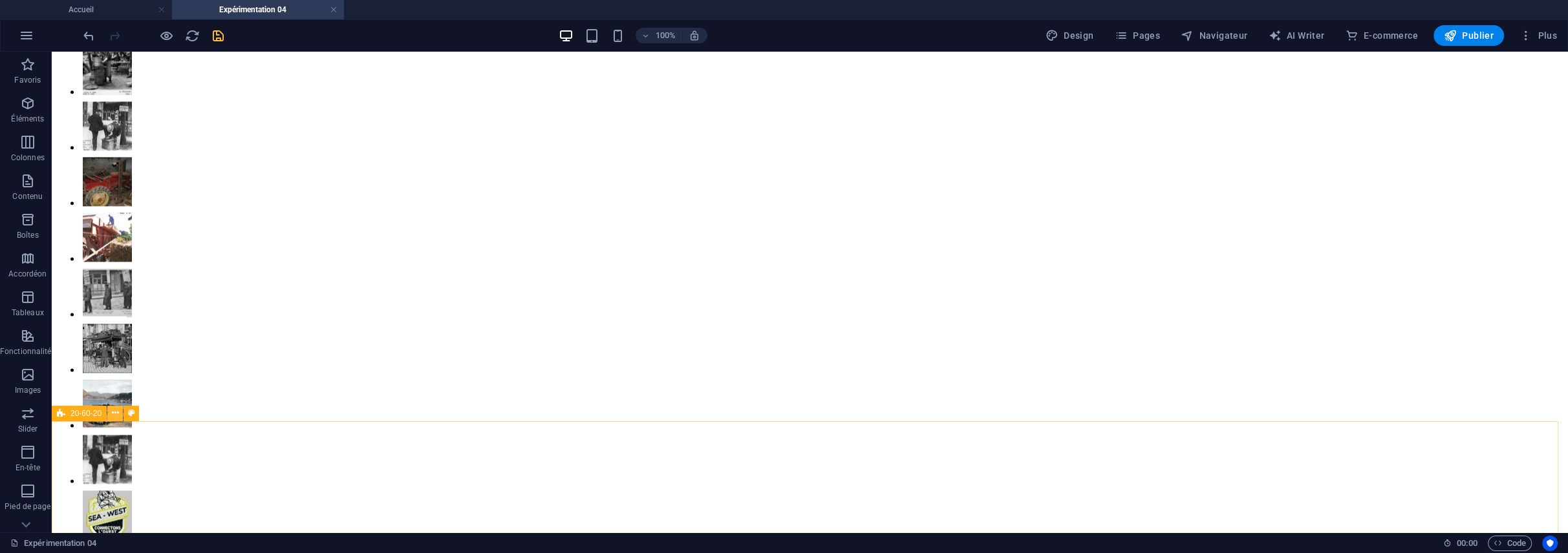
click at [112, 413] on icon at bounding box center [115, 413] width 7 height 13
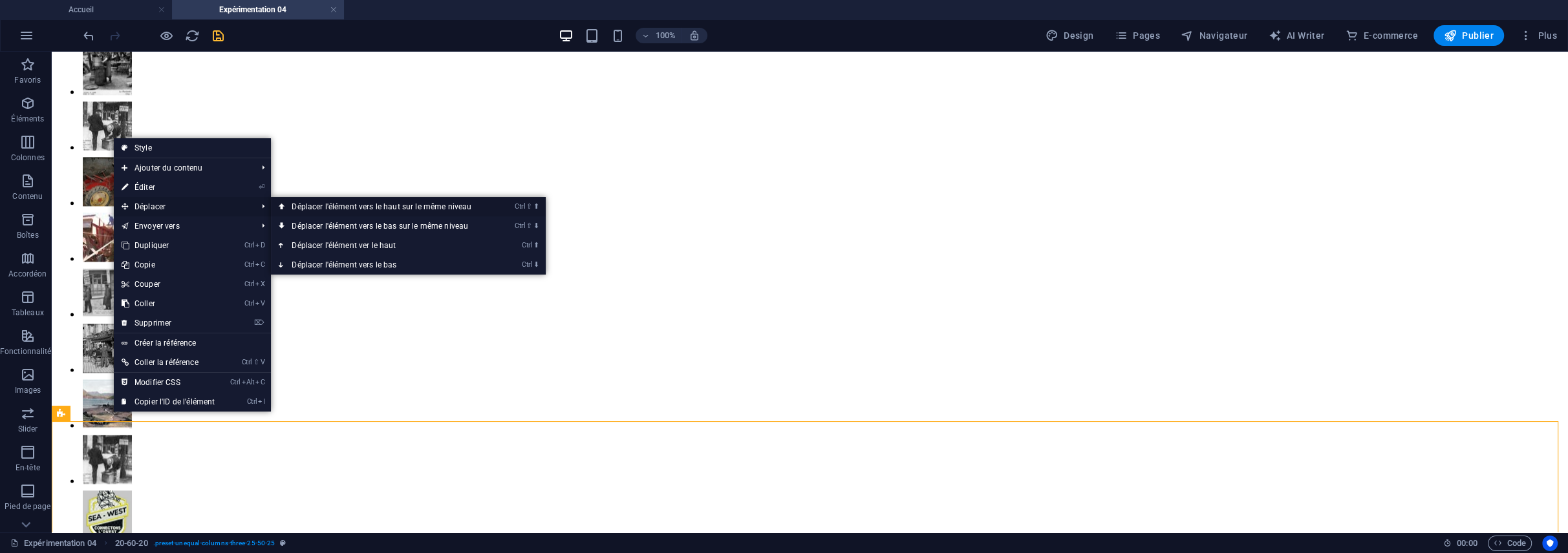
click at [338, 207] on link "Ctrl ⇧ ⬆ Déplacer l'élément vers le haut sur le même niveau" at bounding box center [384, 207] width 226 height 19
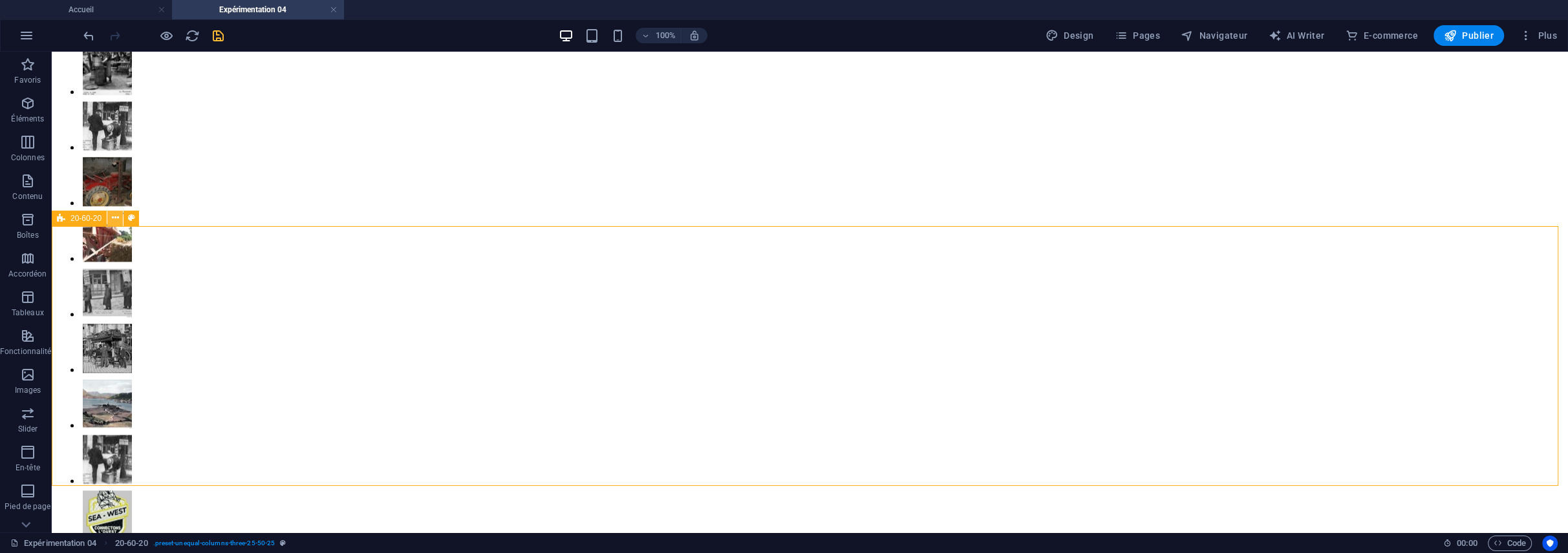
click at [116, 218] on icon at bounding box center [115, 218] width 7 height 13
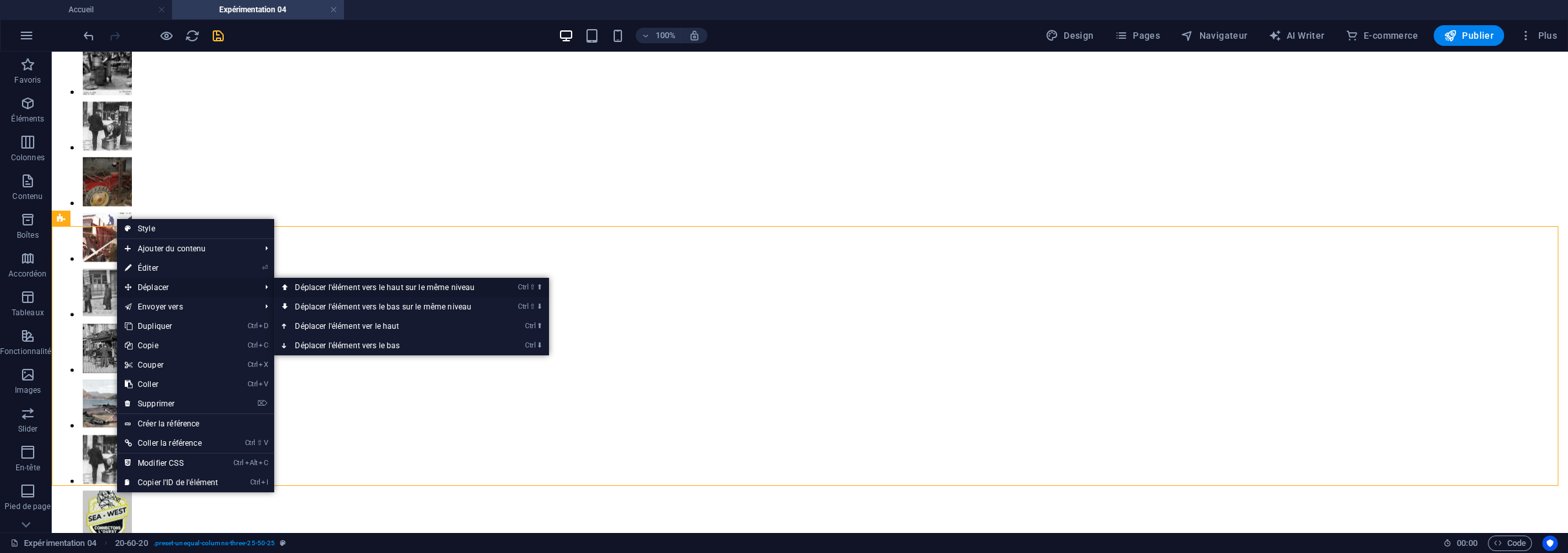
click at [311, 283] on link "Ctrl ⇧ ⬆ Déplacer l'élément vers le haut sur le même niveau" at bounding box center [387, 287] width 226 height 19
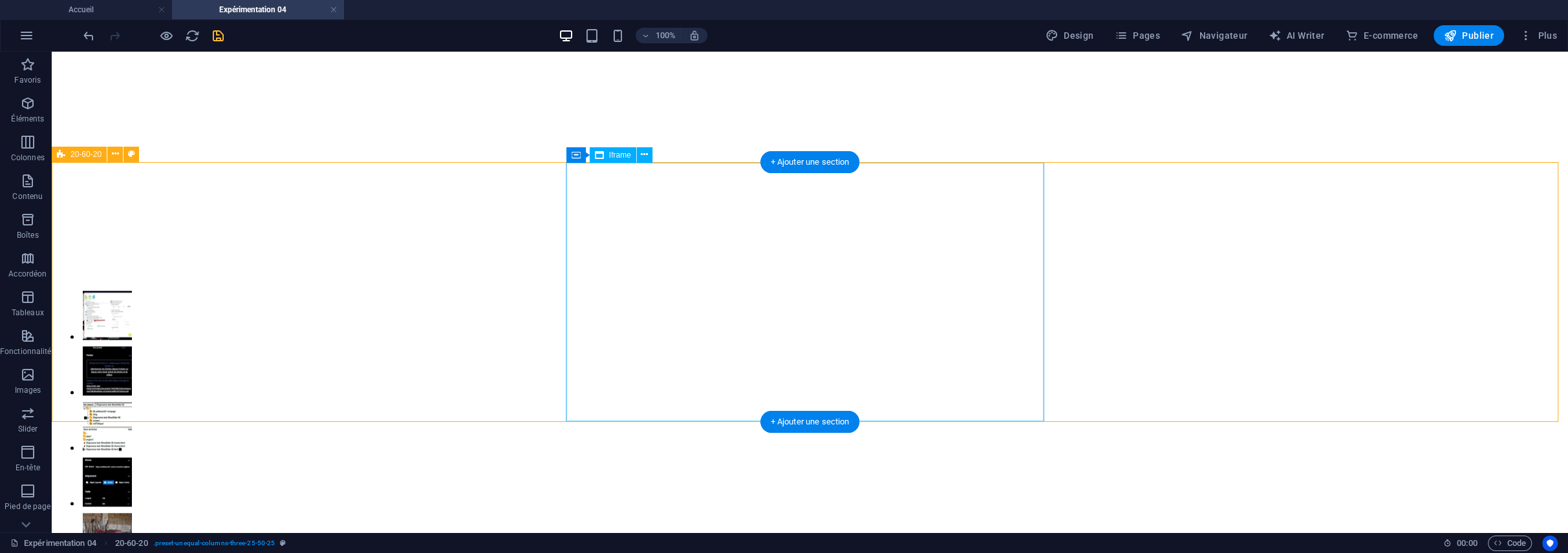
scroll to position [1610, 0]
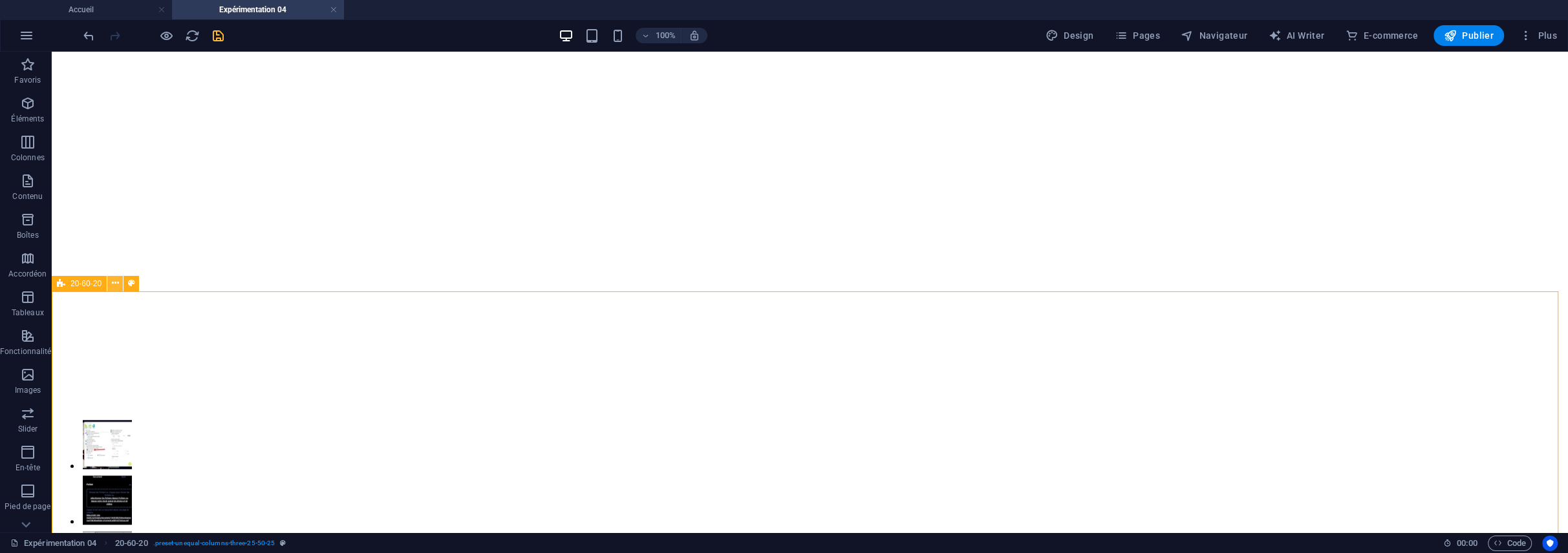
click at [112, 281] on icon at bounding box center [115, 283] width 7 height 13
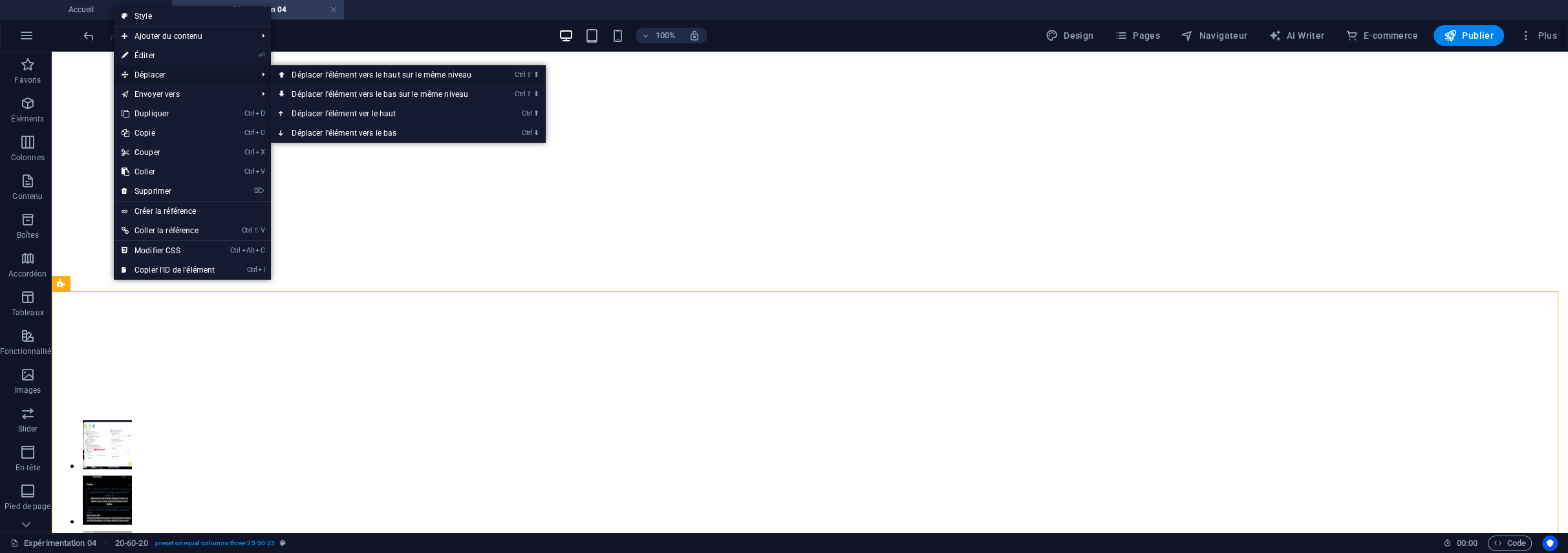
click at [311, 72] on link "Ctrl ⇧ ⬆ Déplacer l'élément vers le haut sur le même niveau" at bounding box center [384, 74] width 226 height 19
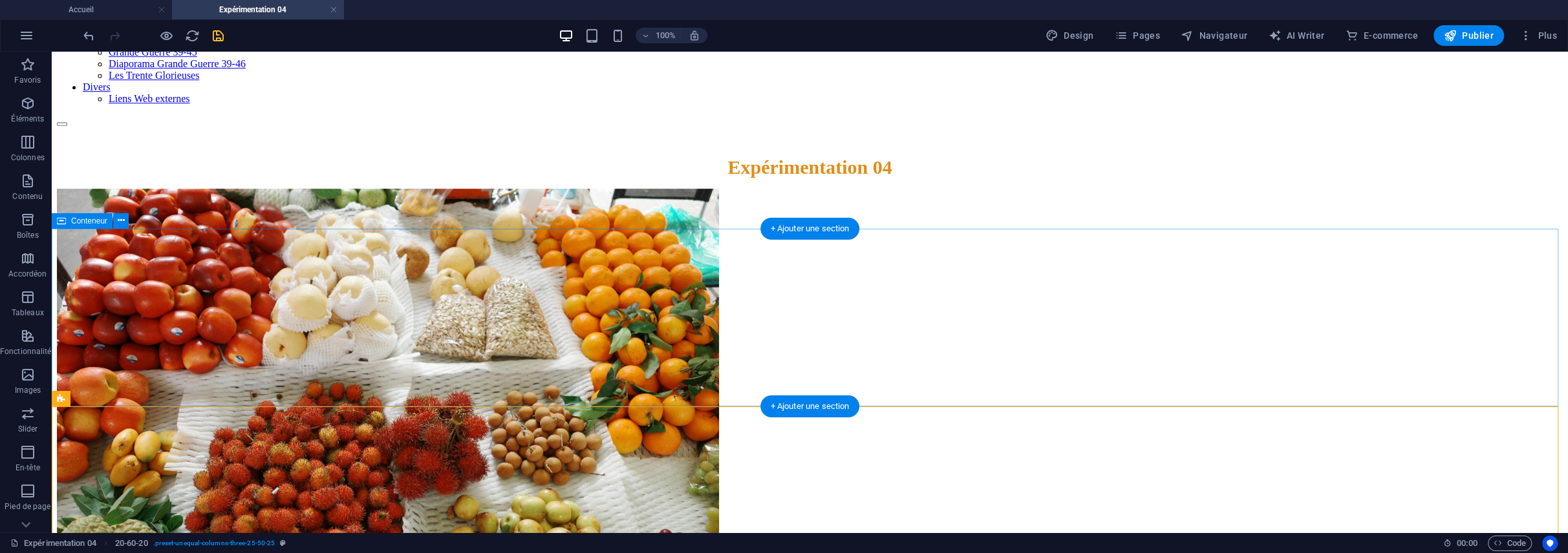
scroll to position [988, 0]
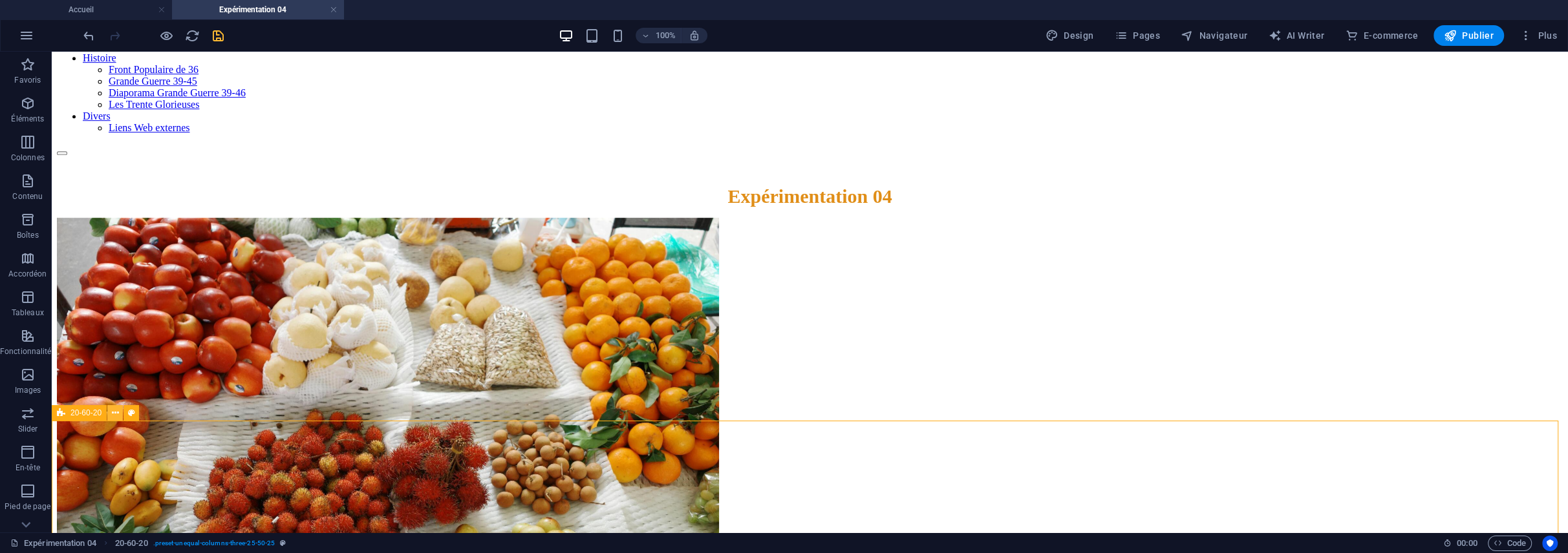
click at [120, 413] on button at bounding box center [114, 413] width 15 height 15
click at [116, 409] on icon at bounding box center [115, 413] width 7 height 13
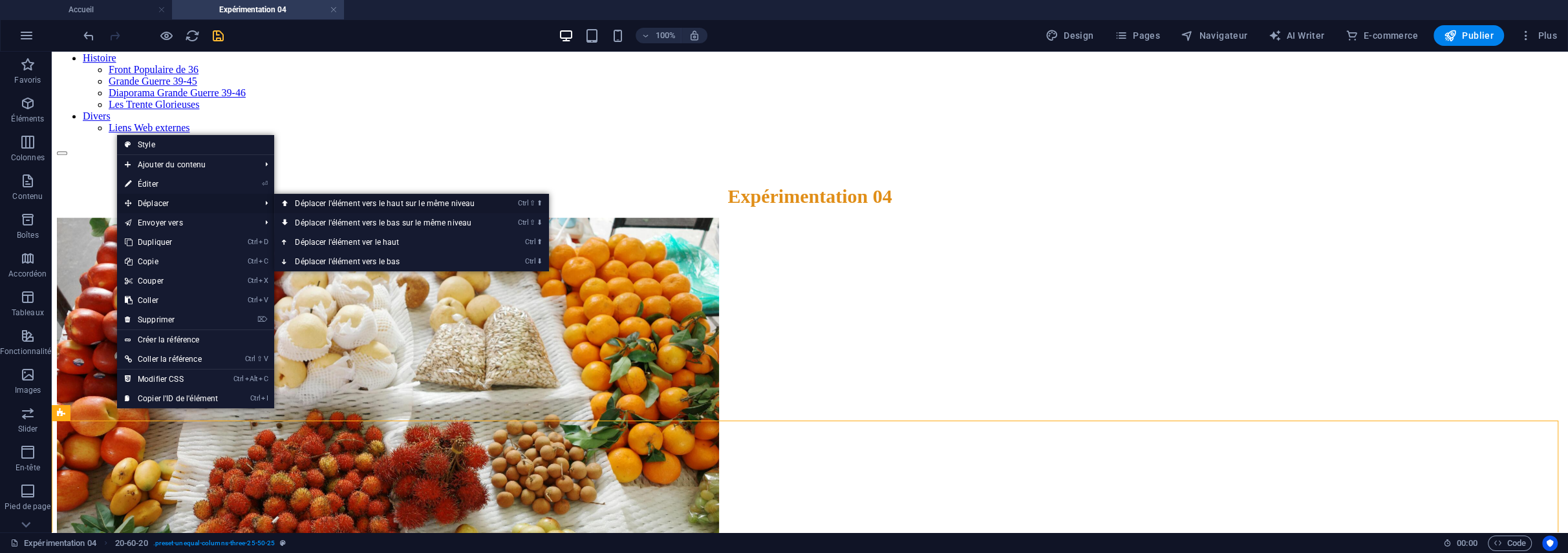
click at [316, 201] on link "Ctrl ⇧ ⬆ Déplacer l'élément vers le haut sur le même niveau" at bounding box center [387, 203] width 226 height 19
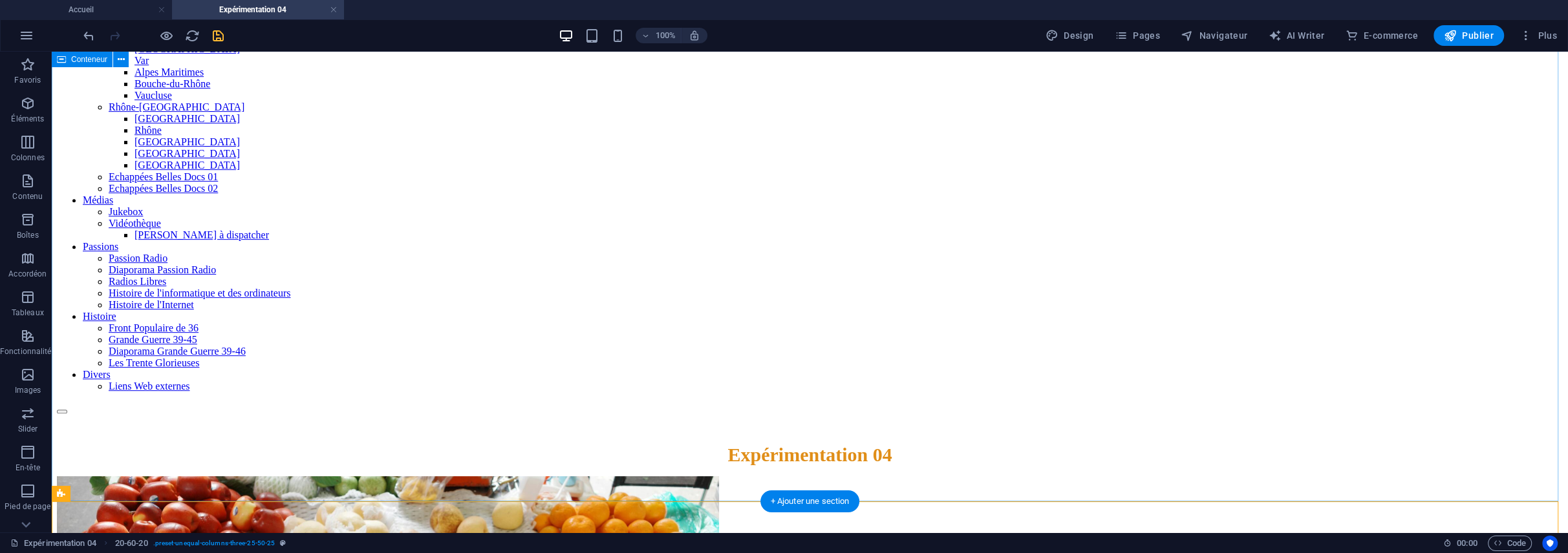
scroll to position [858, 0]
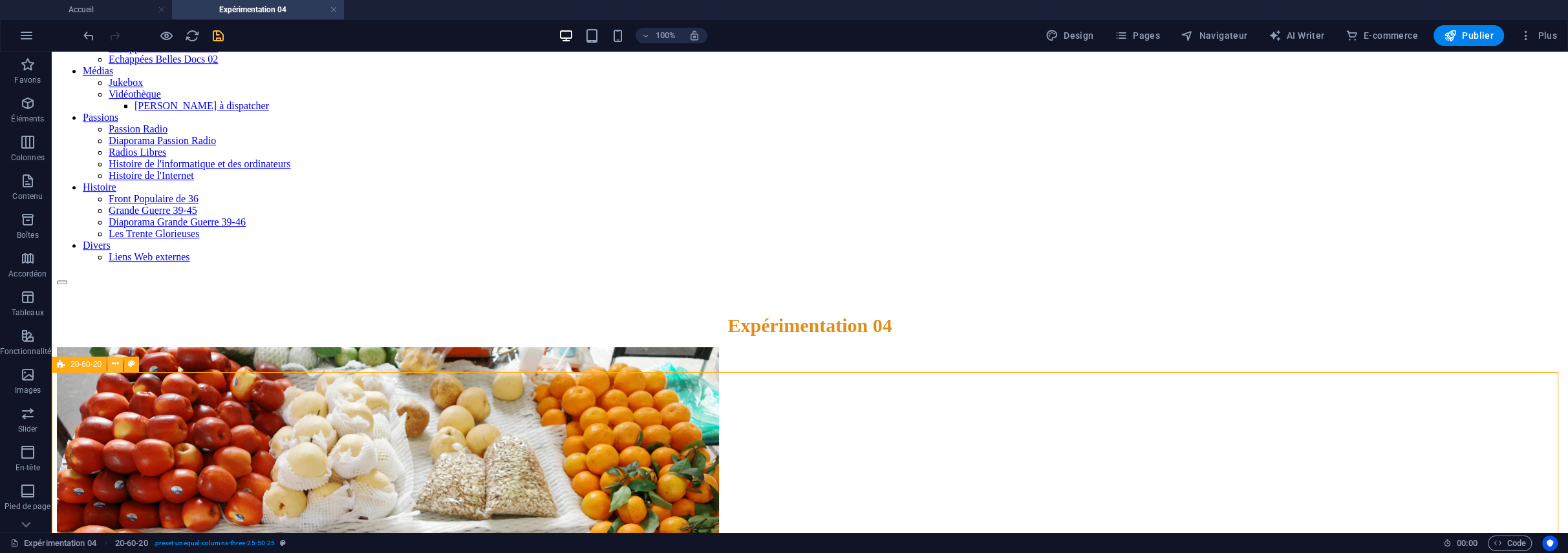
click at [115, 362] on icon at bounding box center [115, 364] width 7 height 13
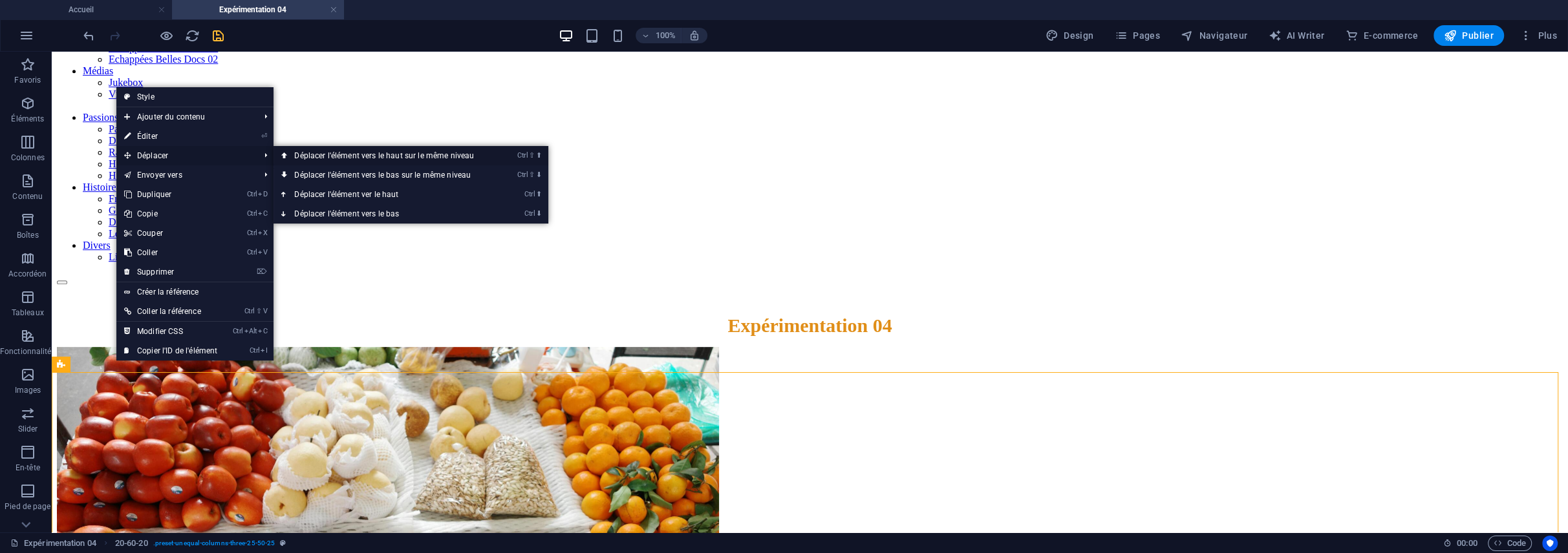
click at [328, 156] on link "Ctrl ⇧ ⬆ Déplacer l'élément vers le haut sur le même niveau" at bounding box center [386, 156] width 226 height 19
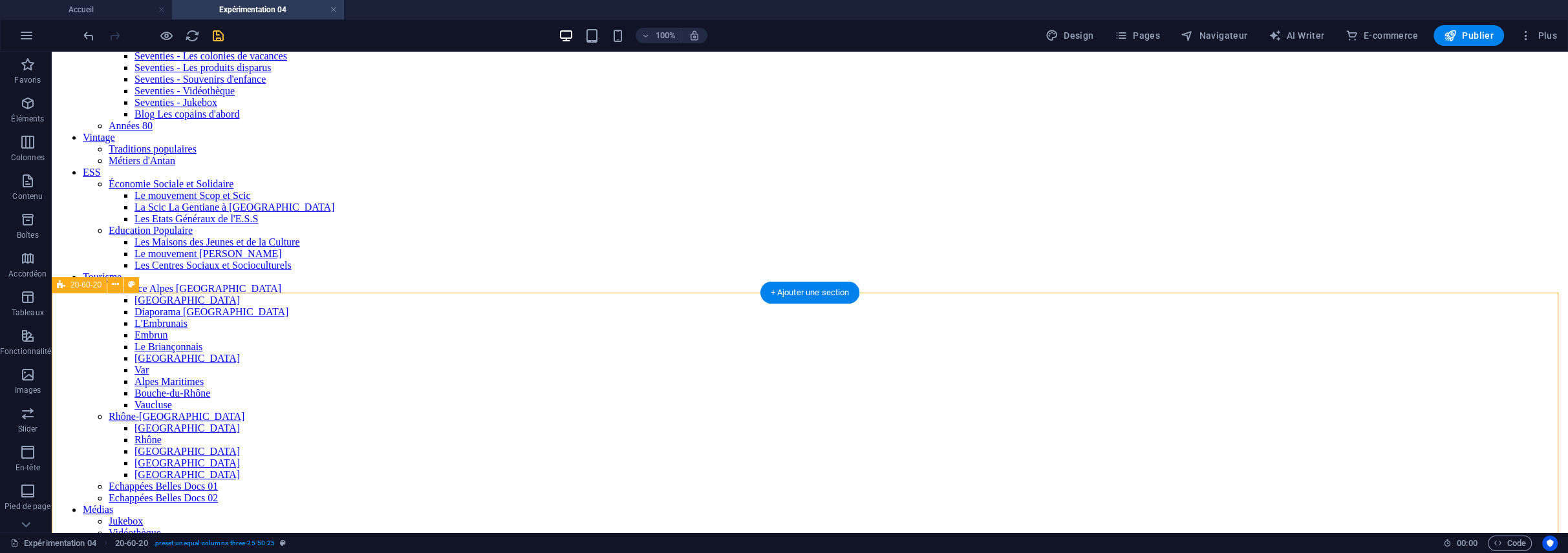
scroll to position [457, 0]
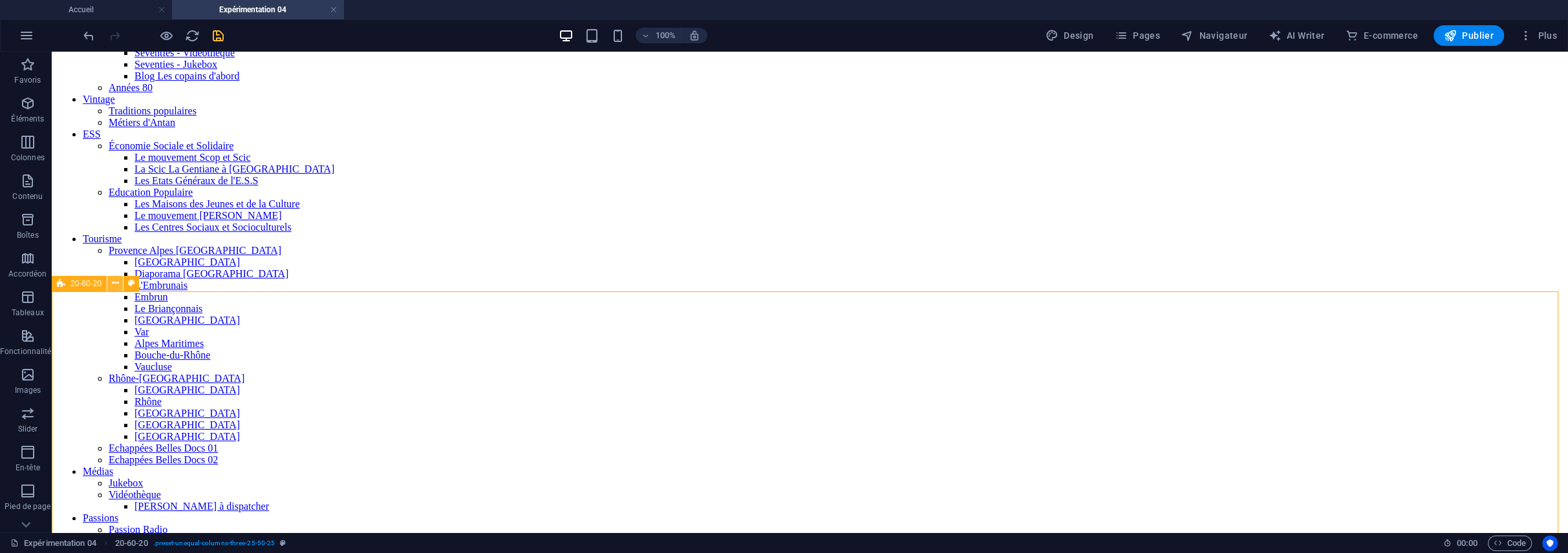
click at [116, 284] on icon at bounding box center [115, 283] width 7 height 13
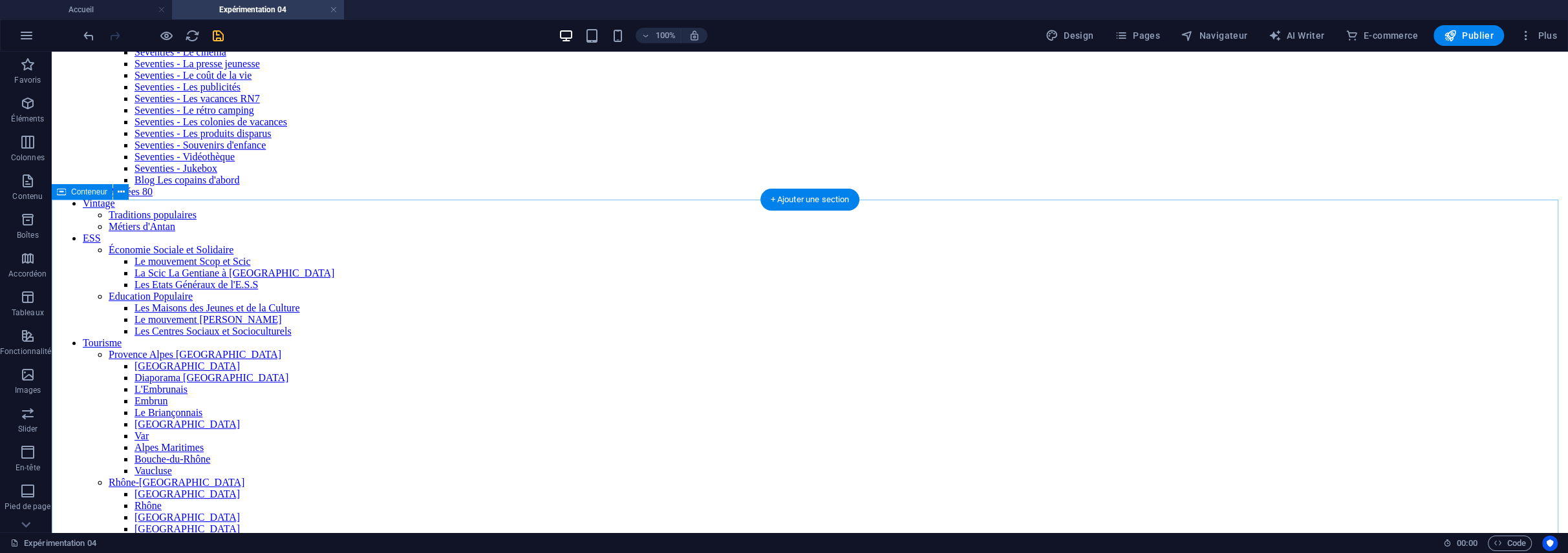
scroll to position [387, 0]
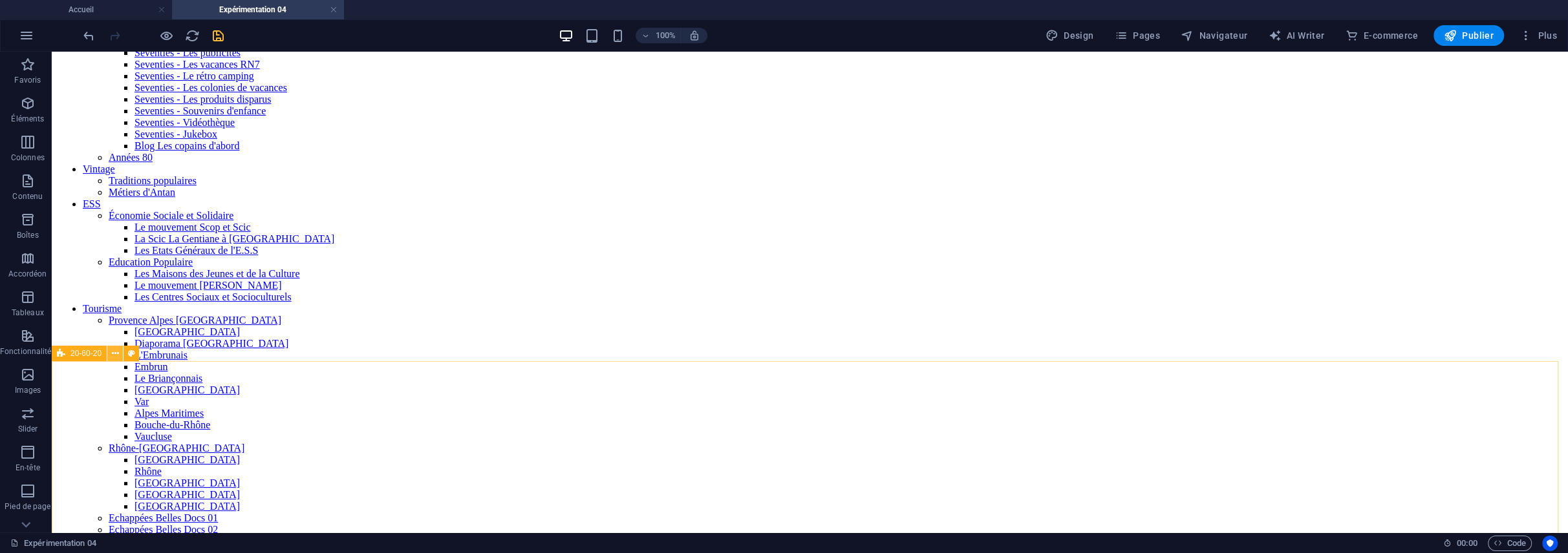
click at [114, 350] on icon at bounding box center [115, 354] width 7 height 13
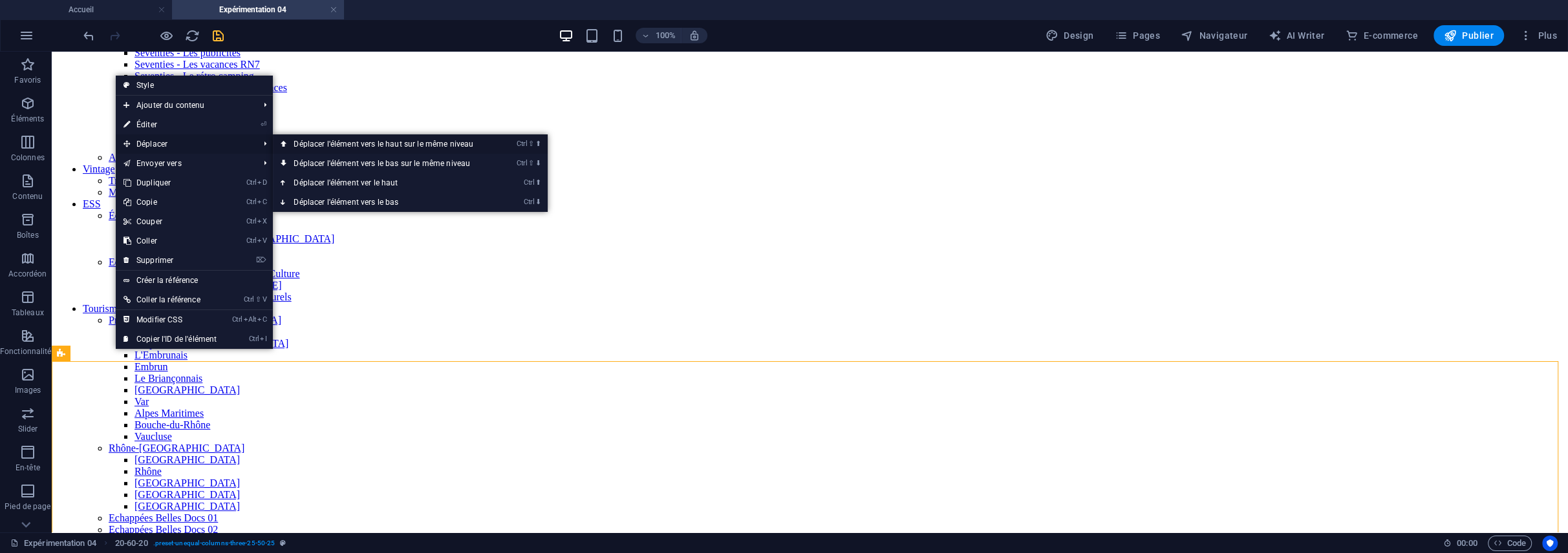
click at [307, 140] on link "Ctrl ⇧ ⬆ Déplacer l'élément vers le haut sur le même niveau" at bounding box center [386, 144] width 226 height 19
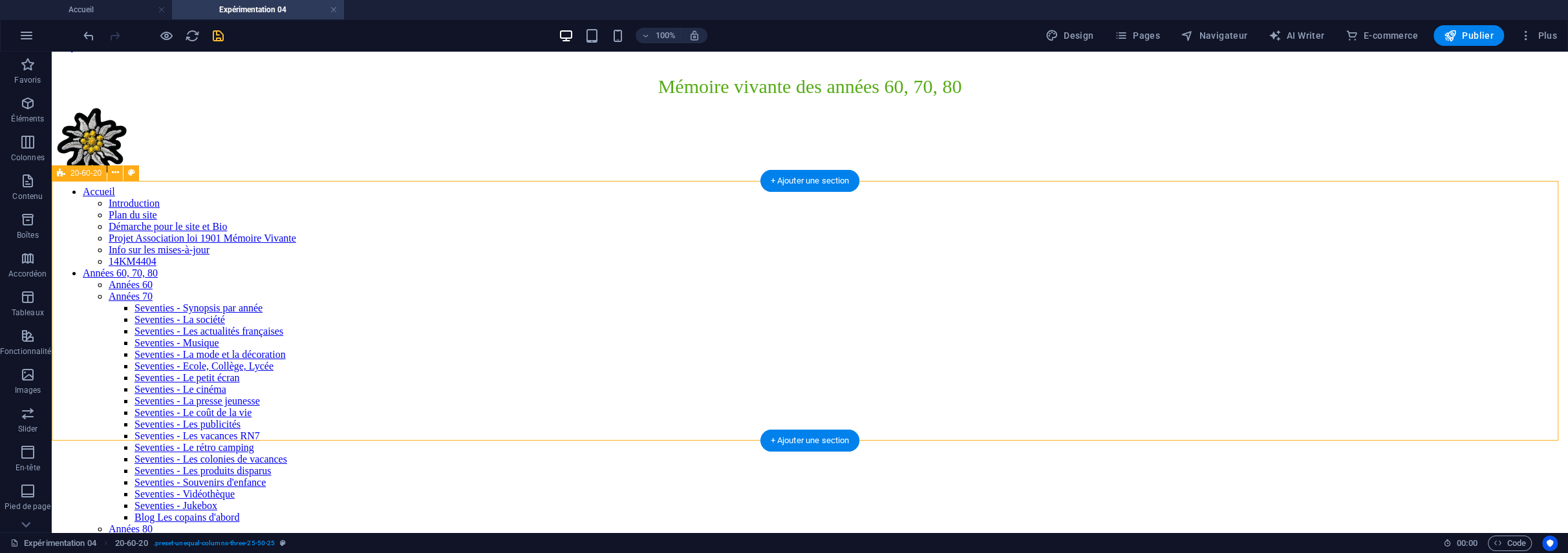
scroll to position [0, 0]
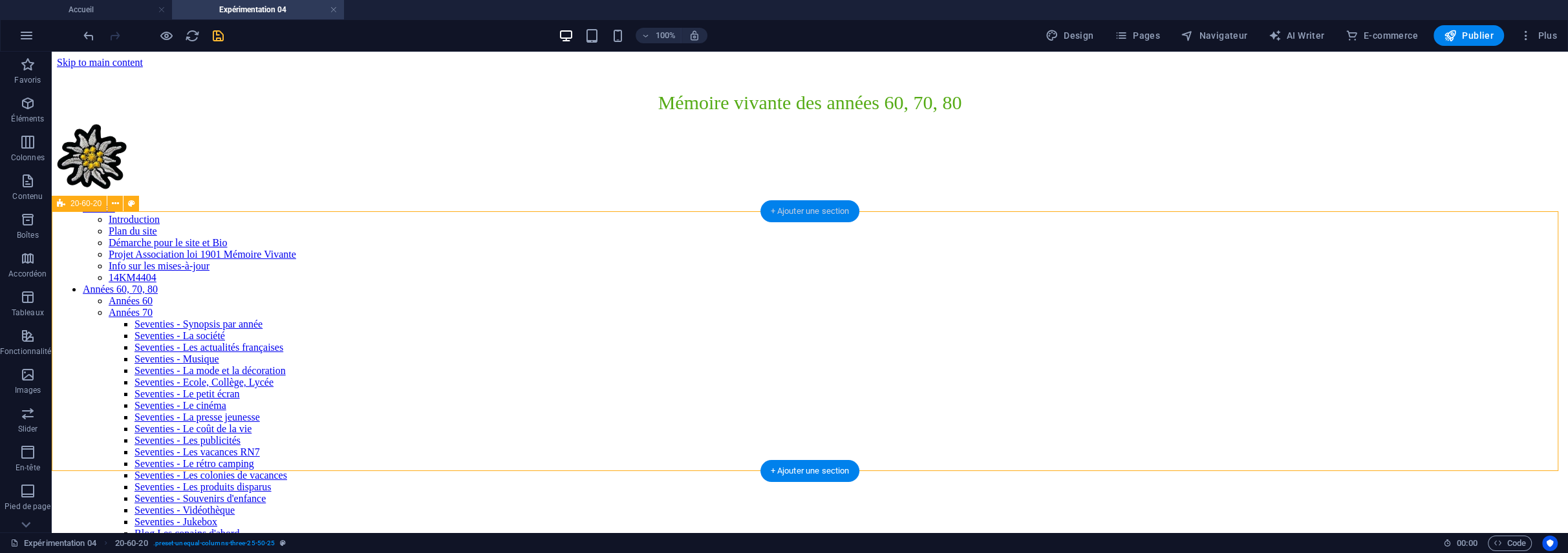
click at [793, 211] on div "+ Ajouter une section" at bounding box center [811, 211] width 100 height 22
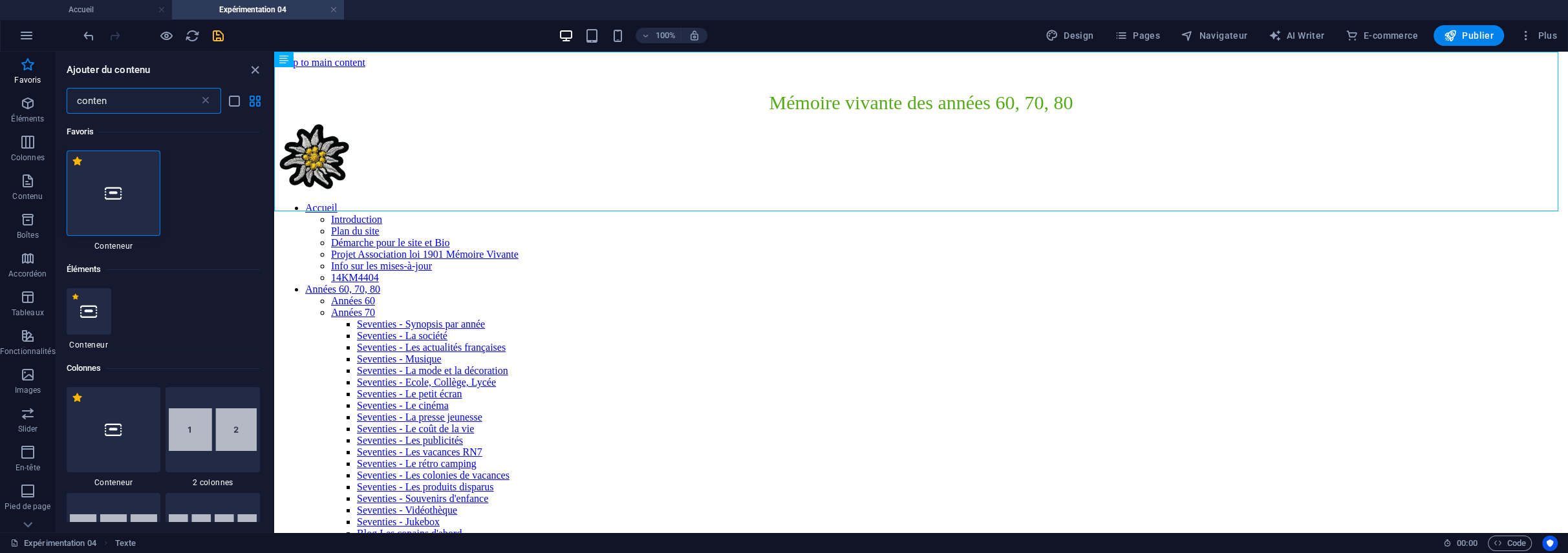
type input "conten"
click at [123, 180] on div at bounding box center [114, 193] width 94 height 85
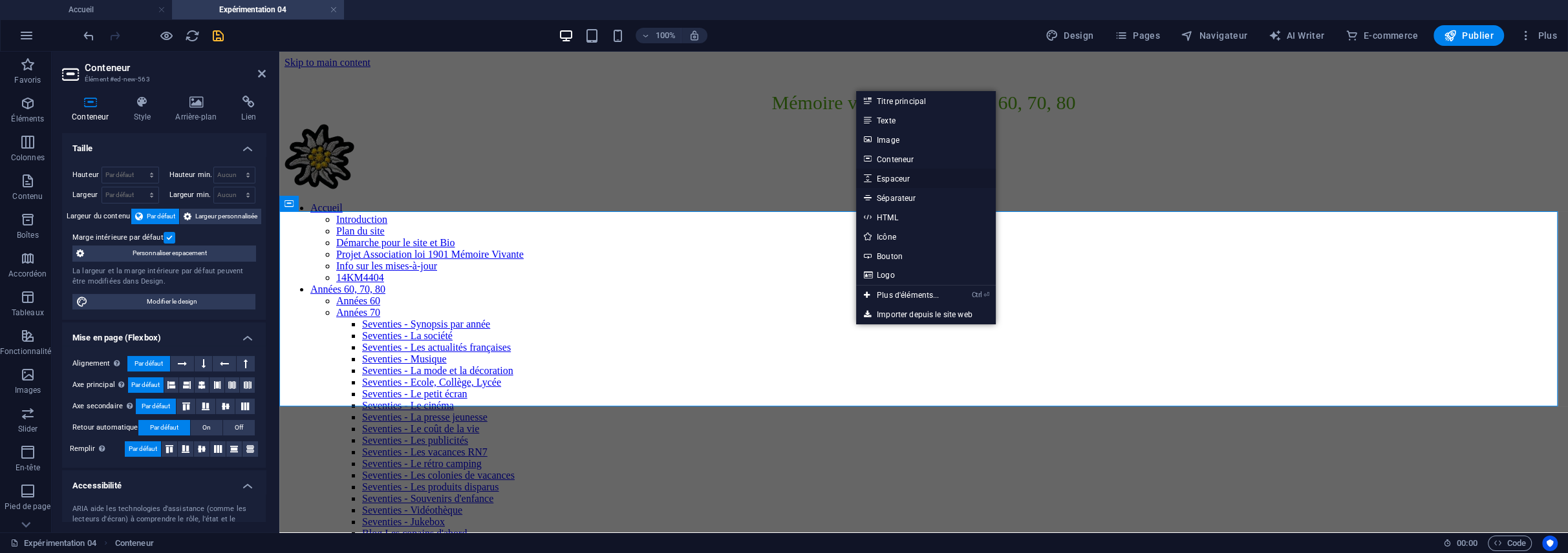
click at [893, 179] on link "Espaceur" at bounding box center [926, 178] width 140 height 19
select select "px"
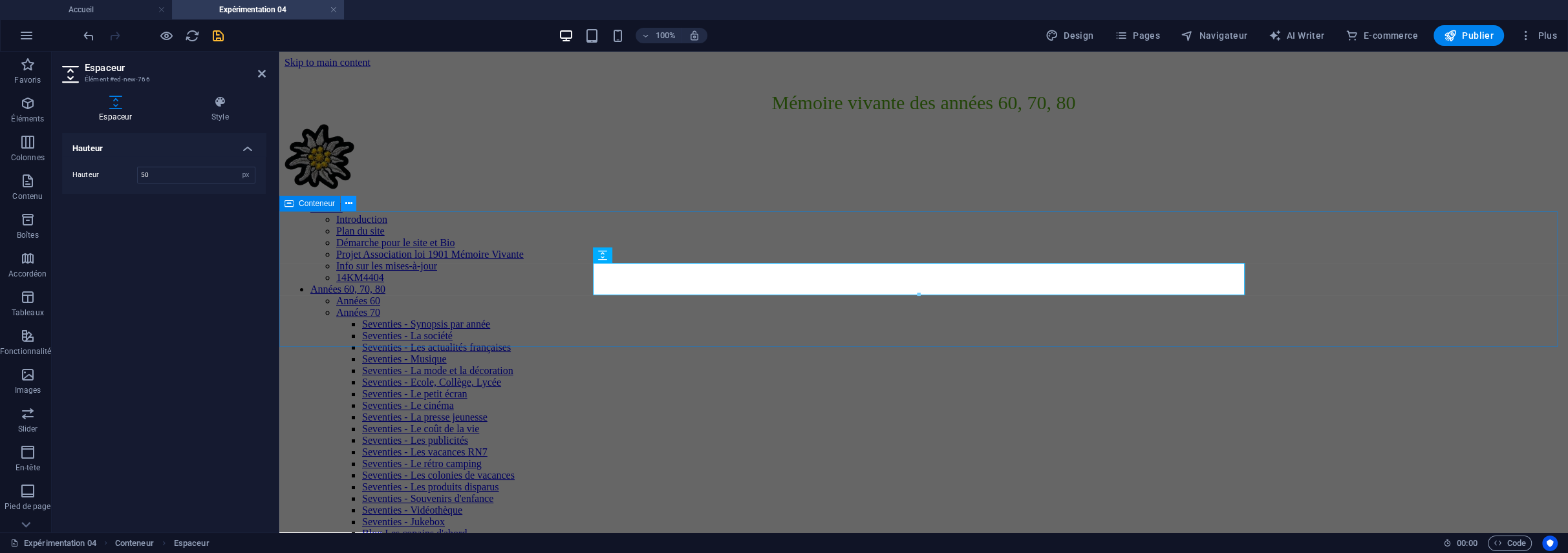
click at [348, 201] on icon at bounding box center [348, 204] width 7 height 13
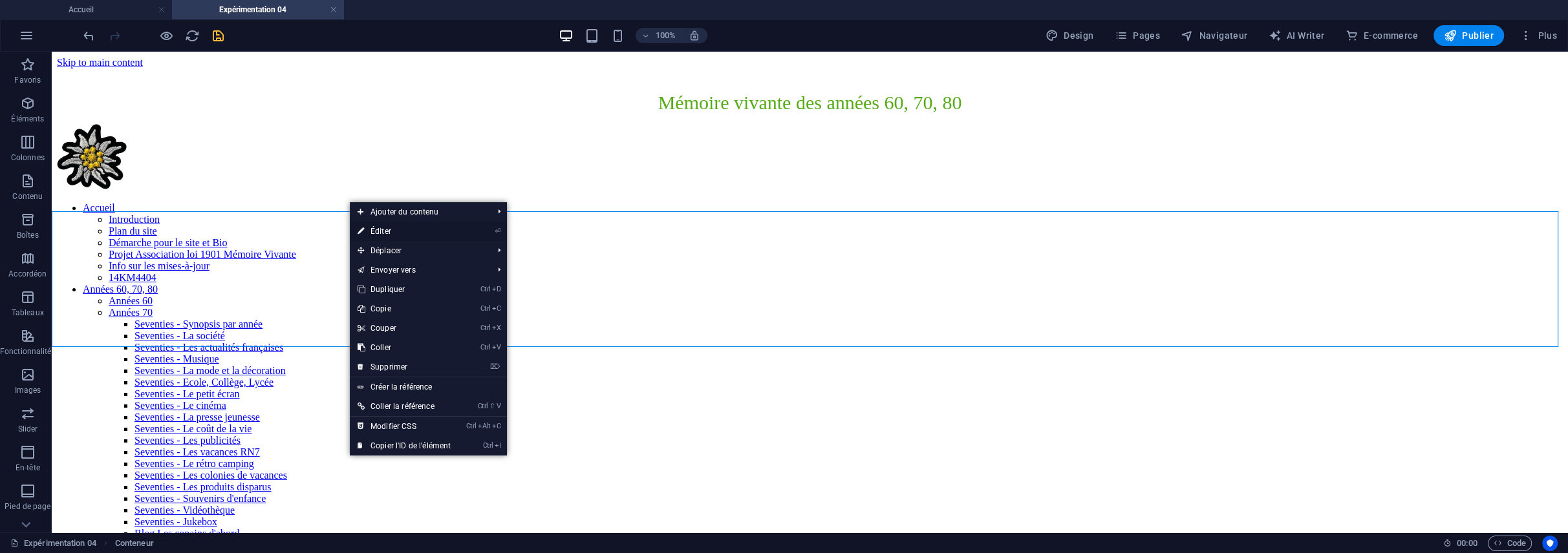
click at [375, 227] on link "⏎ Éditer" at bounding box center [404, 231] width 108 height 19
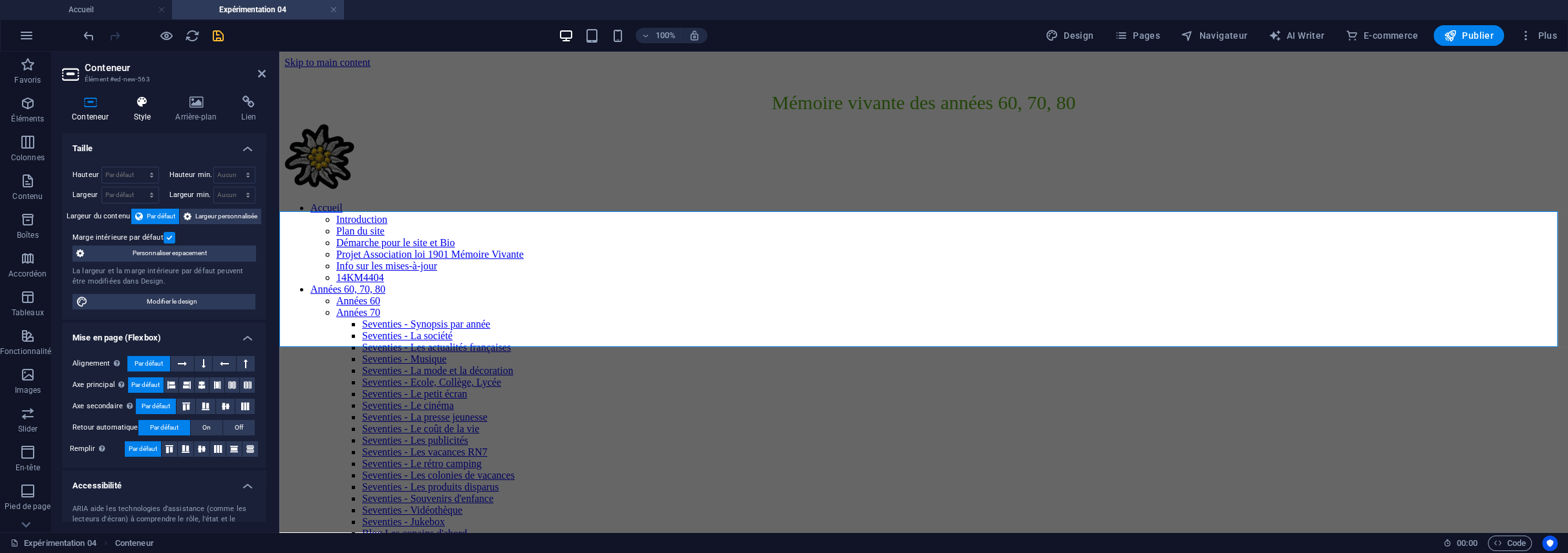
click at [148, 114] on h4 "Style" at bounding box center [144, 109] width 42 height 27
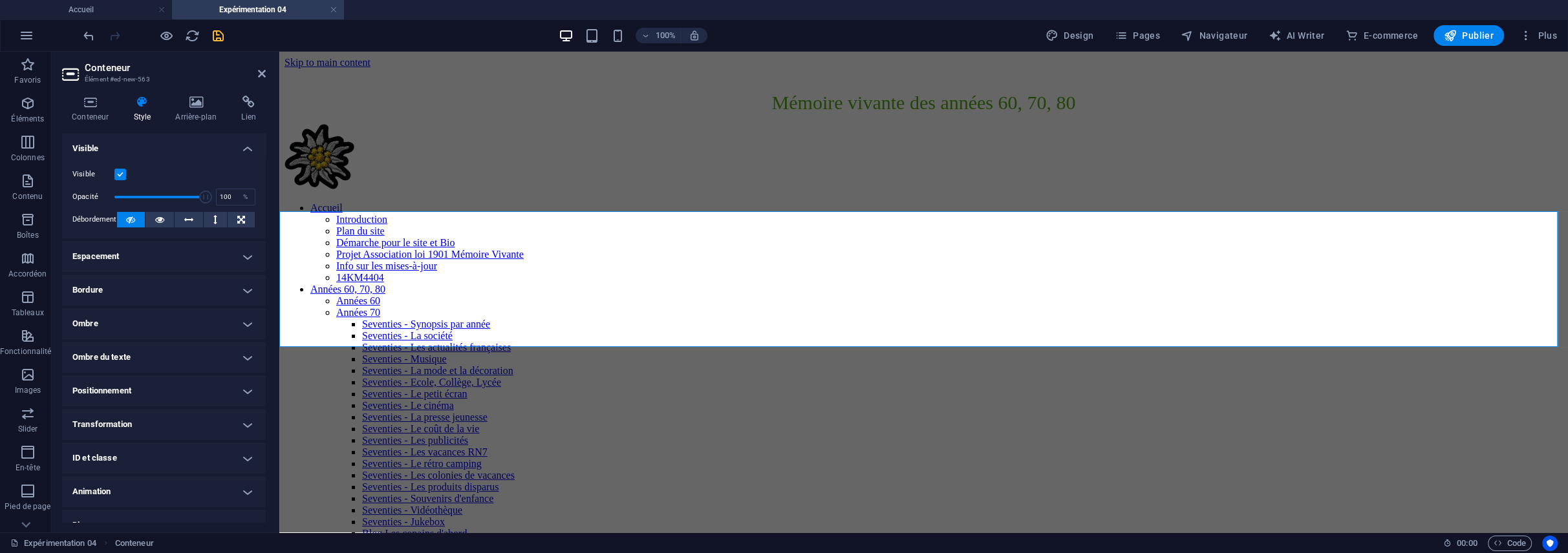
click at [198, 253] on h4 "Espacement" at bounding box center [164, 257] width 203 height 31
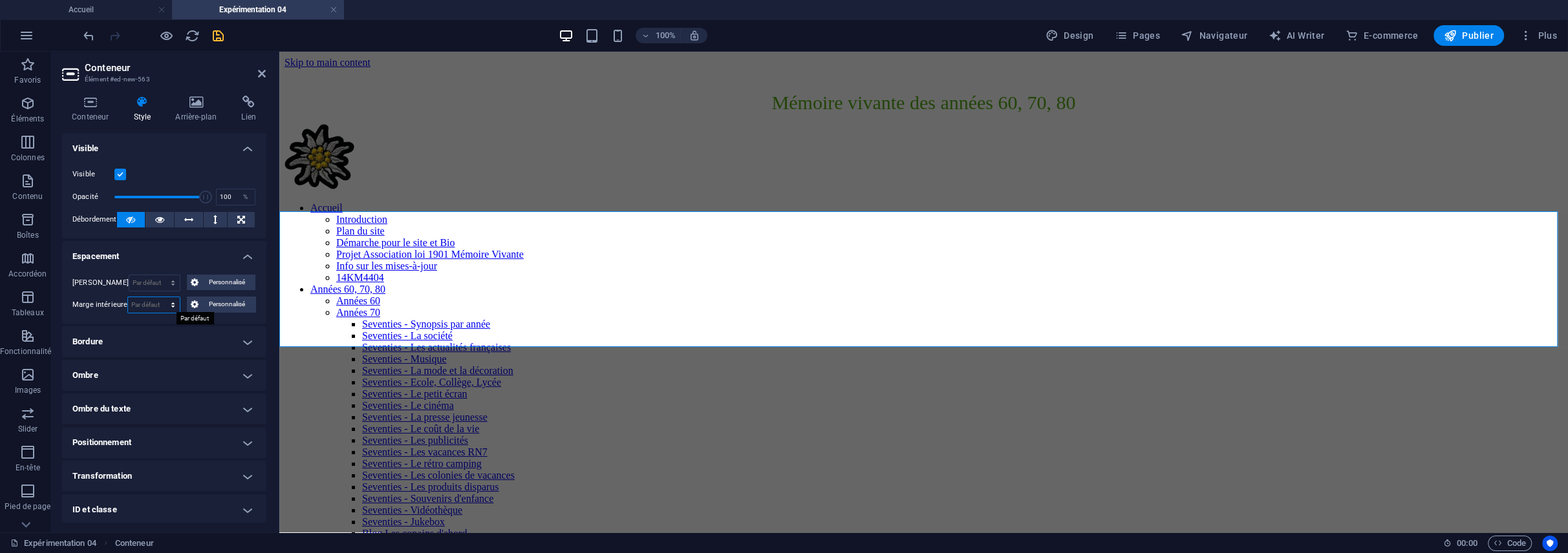
click at [156, 307] on select "Par défaut px rem % vh vw Personnalisé" at bounding box center [154, 304] width 51 height 15
select select "px"
click at [158, 297] on select "Par défaut px rem % vh vw Personnalisé" at bounding box center [154, 304] width 51 height 15
type input "0"
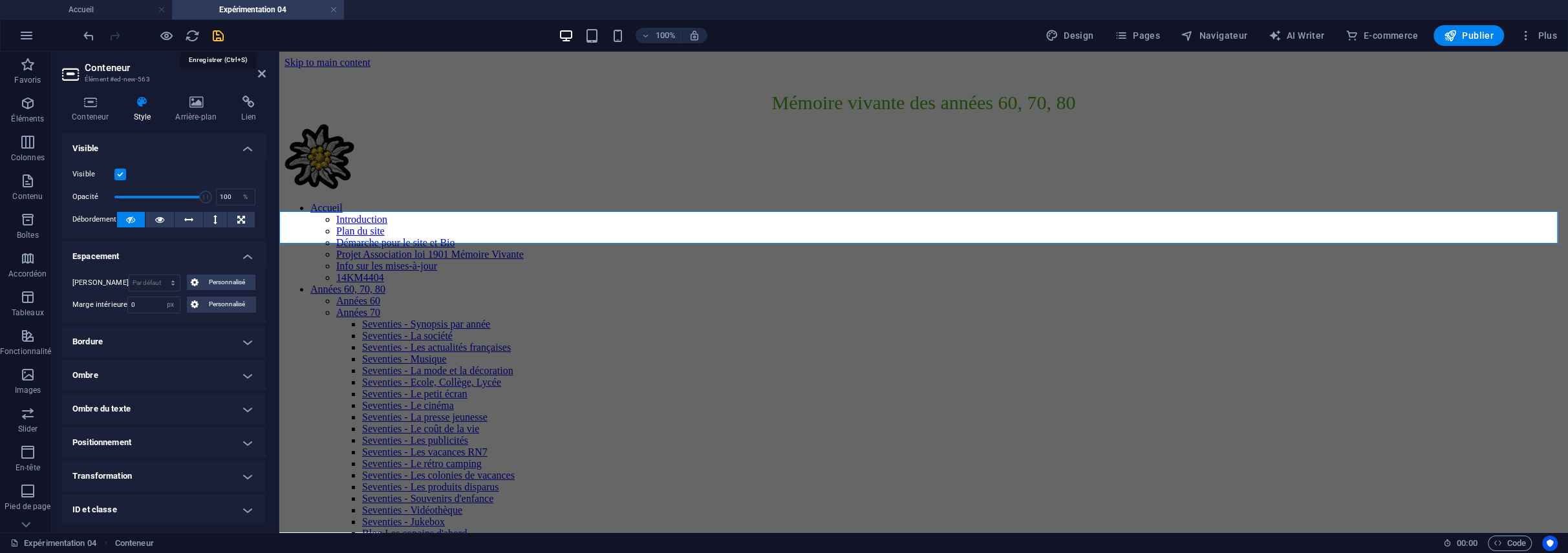
click at [213, 31] on icon "save" at bounding box center [218, 36] width 15 height 15
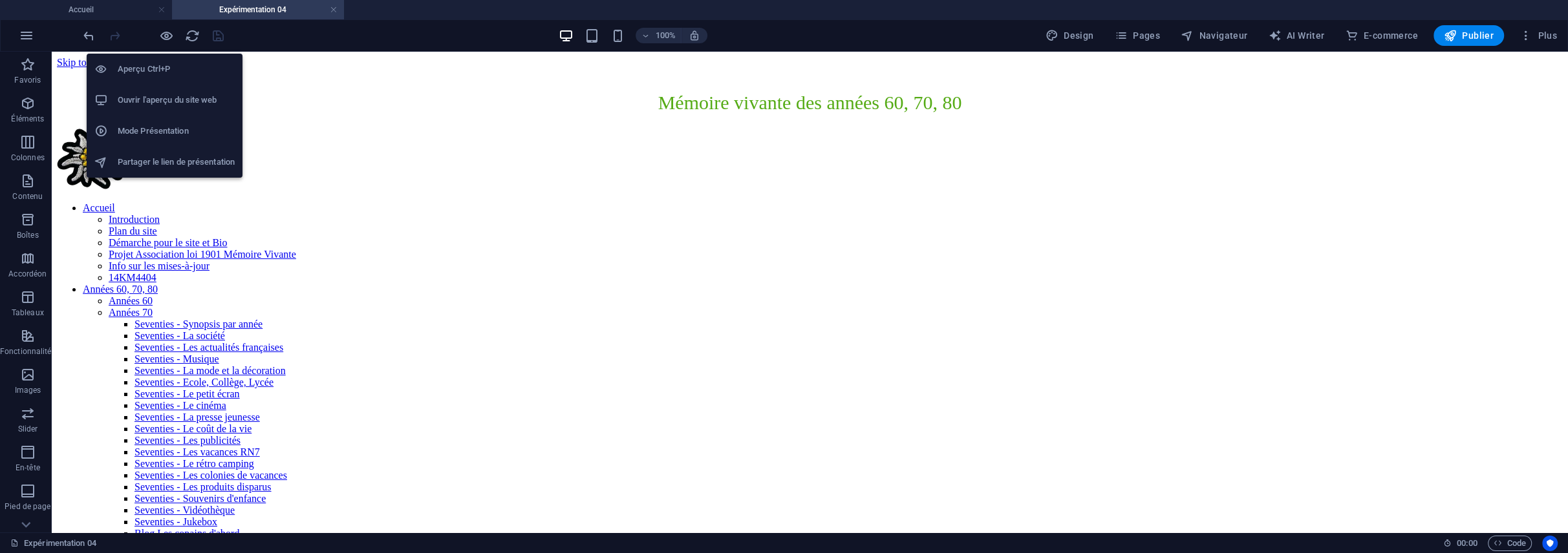
click at [145, 67] on h6 "Aperçu Ctrl+P" at bounding box center [176, 68] width 117 height 15
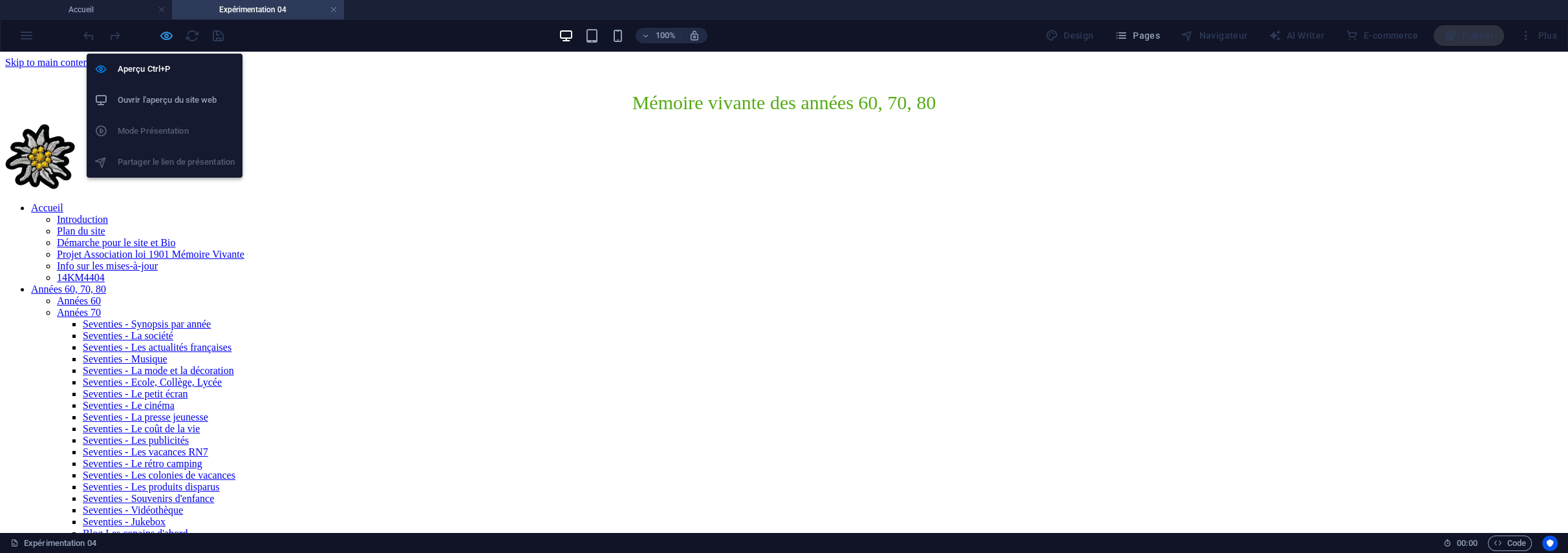
click at [166, 35] on icon "button" at bounding box center [166, 36] width 15 height 15
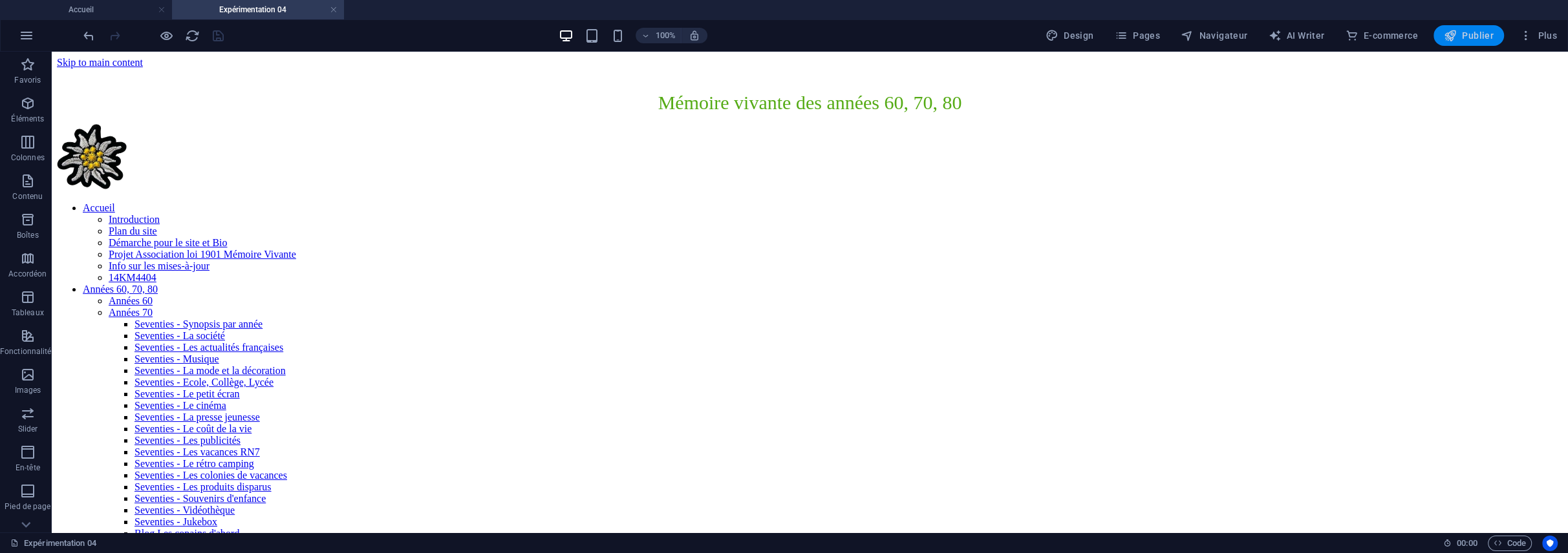
click at [1468, 38] on span "Publier" at bounding box center [1468, 35] width 50 height 13
